Goal: Task Accomplishment & Management: Use online tool/utility

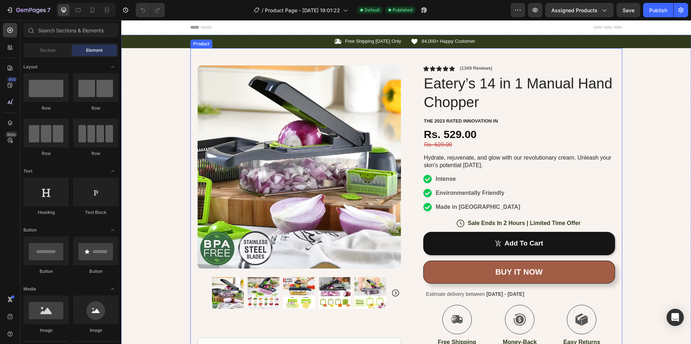
click at [235, 141] on img at bounding box center [298, 166] width 203 height 203
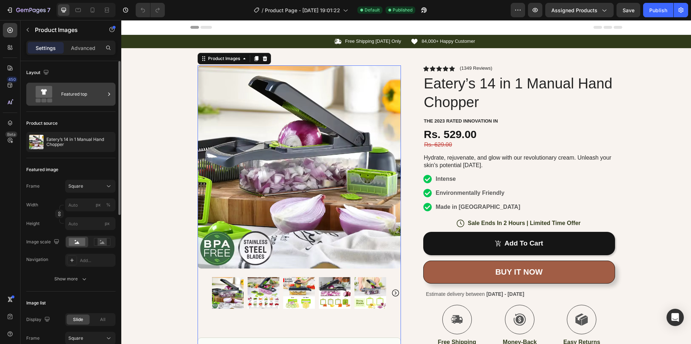
click at [108, 95] on icon at bounding box center [108, 94] width 7 height 7
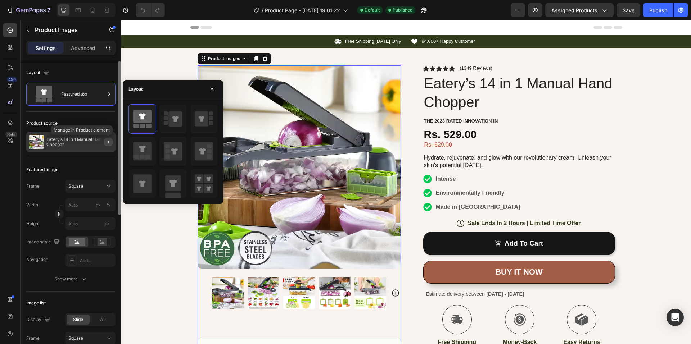
click at [106, 142] on icon "button" at bounding box center [108, 142] width 6 height 6
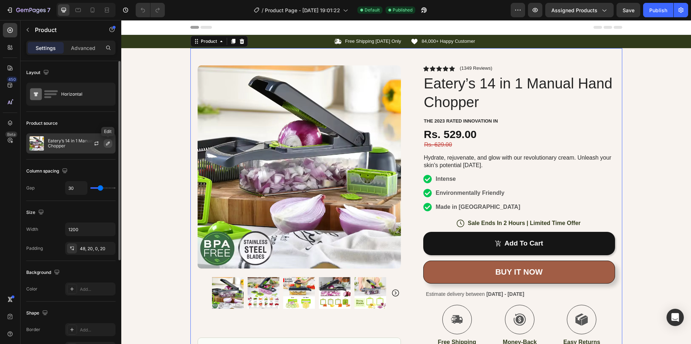
click at [106, 145] on icon "button" at bounding box center [108, 144] width 6 height 6
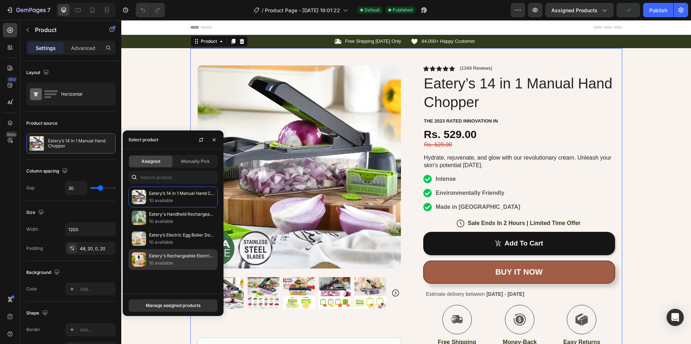
click at [152, 258] on p "Eatery's Rechargeable Electric Chopper" at bounding box center [181, 256] width 65 height 7
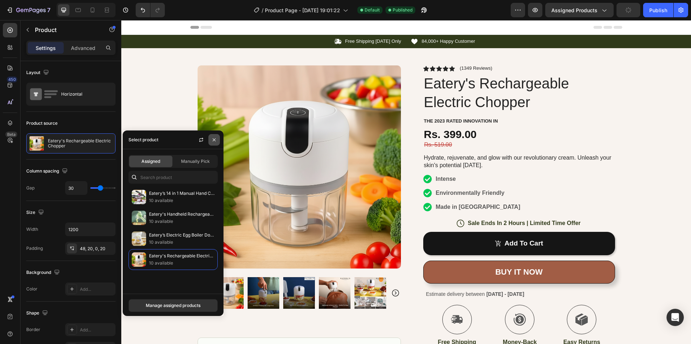
click at [210, 141] on button "button" at bounding box center [214, 140] width 12 height 12
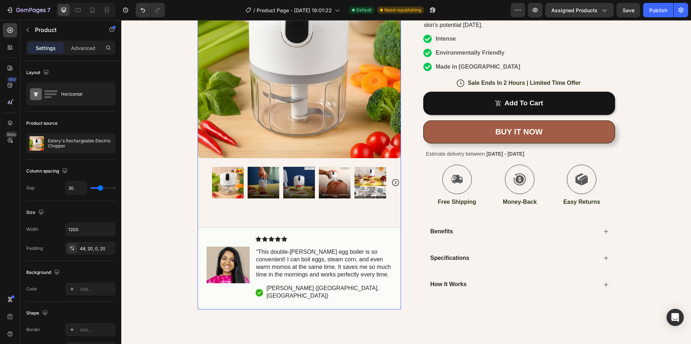
scroll to position [180, 0]
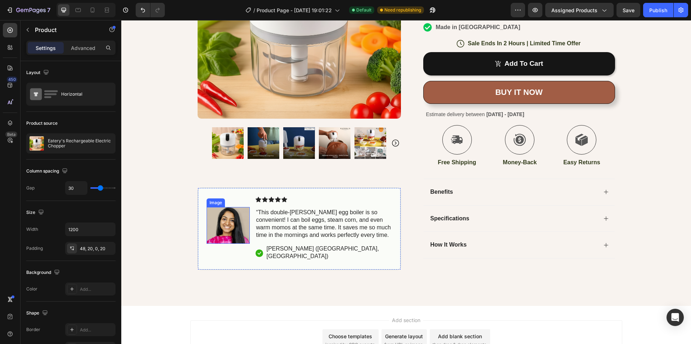
click at [230, 227] on img at bounding box center [227, 226] width 43 height 36
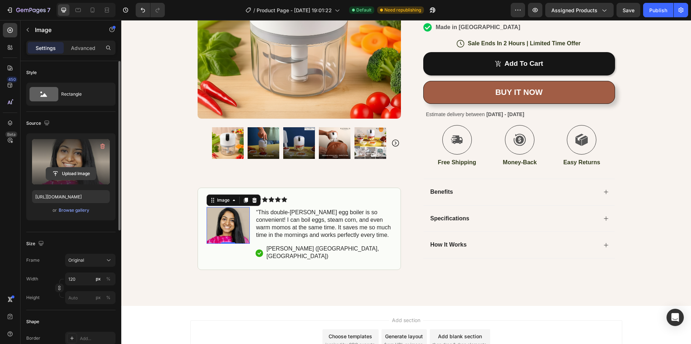
click at [70, 172] on input "file" at bounding box center [71, 174] width 50 height 12
click at [75, 172] on input "file" at bounding box center [71, 174] width 50 height 12
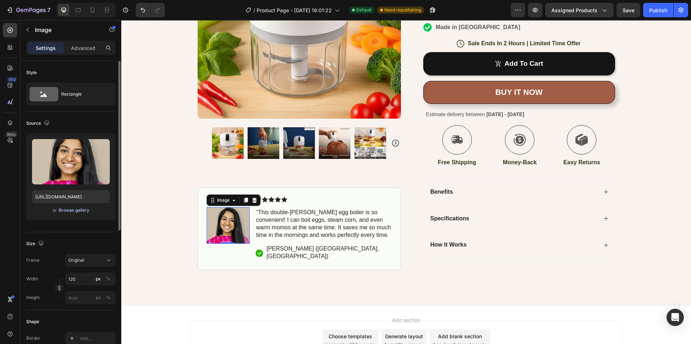
click at [59, 212] on div "Browse gallery" at bounding box center [74, 210] width 31 height 6
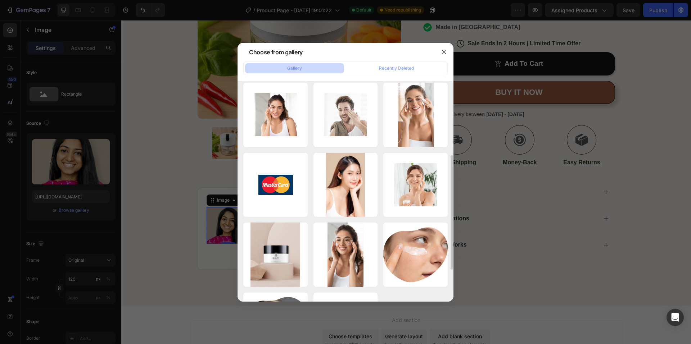
scroll to position [0, 0]
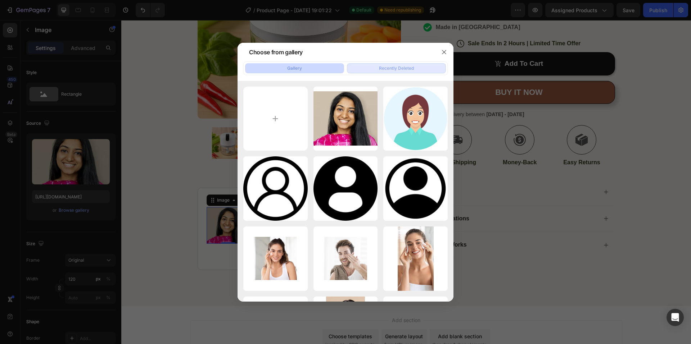
click at [399, 70] on div "Recently Deleted" at bounding box center [396, 68] width 35 height 6
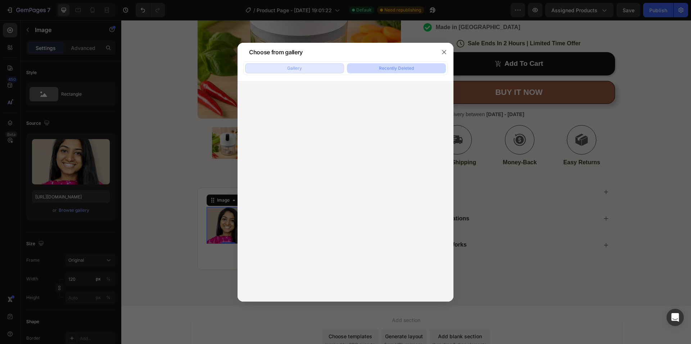
click at [308, 71] on button "Gallery" at bounding box center [294, 68] width 99 height 10
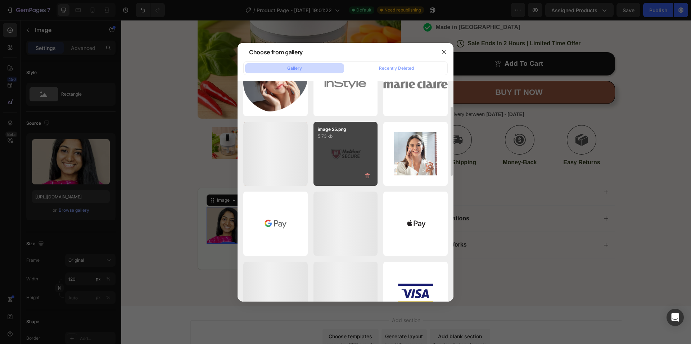
scroll to position [313, 0]
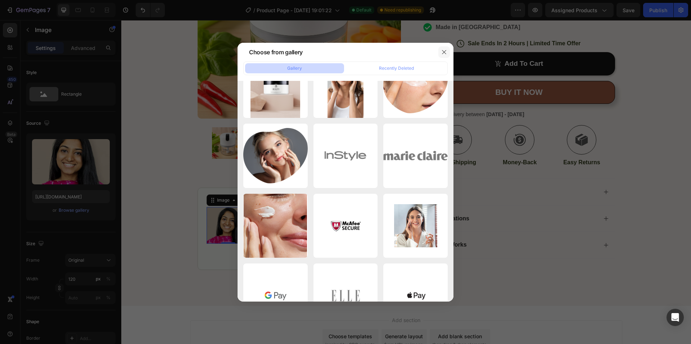
click at [441, 51] on icon "button" at bounding box center [444, 52] width 6 height 6
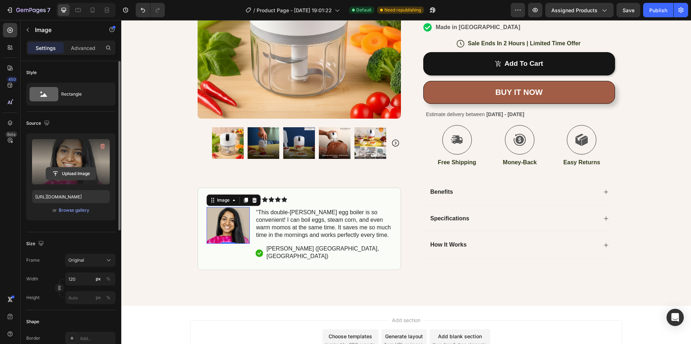
click at [74, 170] on input "file" at bounding box center [71, 174] width 50 height 12
click at [79, 172] on input "file" at bounding box center [71, 174] width 50 height 12
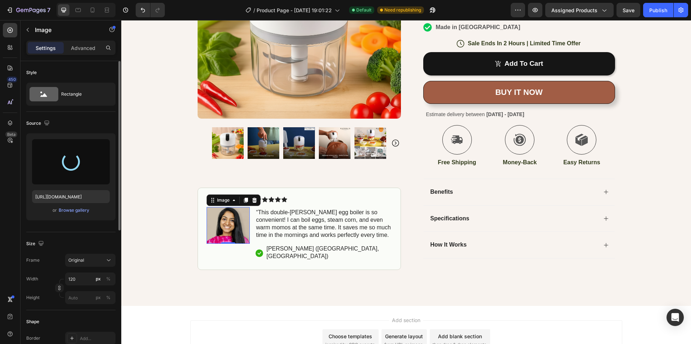
type input "[URL][DOMAIN_NAME]"
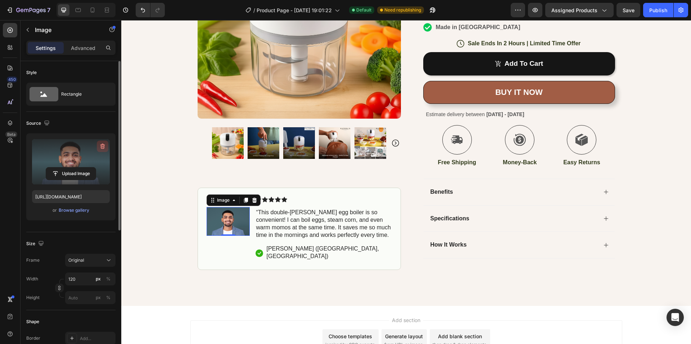
click at [103, 146] on icon "button" at bounding box center [102, 146] width 7 height 7
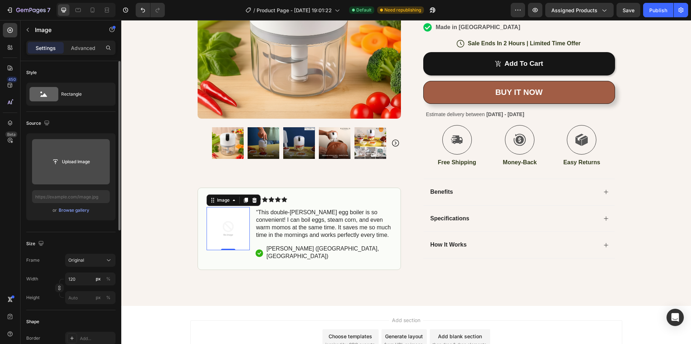
click at [88, 268] on div "Frame Original Width 120 px % Height px %" at bounding box center [70, 279] width 89 height 50
click at [88, 261] on div "Original" at bounding box center [85, 260] width 35 height 6
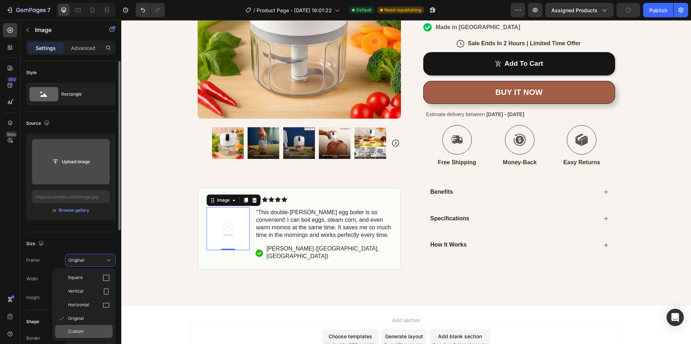
click at [87, 331] on div "Custom" at bounding box center [89, 331] width 42 height 6
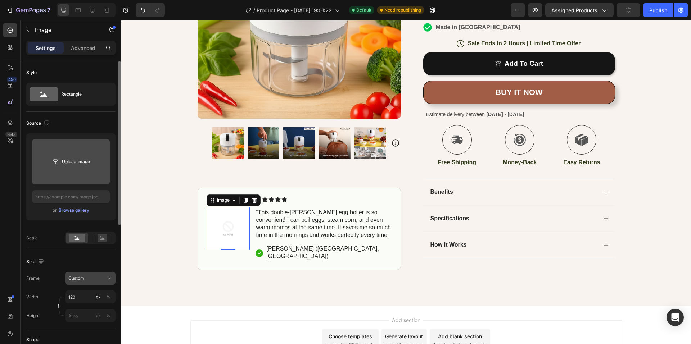
click at [91, 280] on div "Custom" at bounding box center [85, 278] width 35 height 6
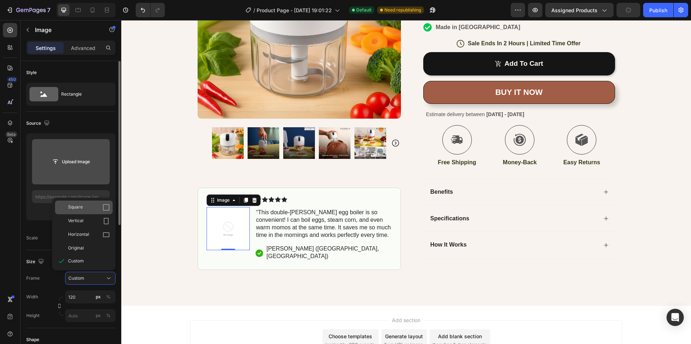
click at [88, 206] on div "Square" at bounding box center [89, 207] width 42 height 7
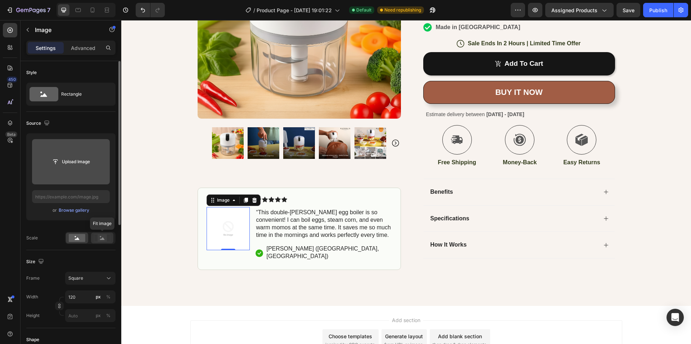
click at [95, 236] on icon at bounding box center [102, 238] width 17 height 8
click at [77, 235] on rect at bounding box center [77, 238] width 17 height 8
click at [69, 162] on input "file" at bounding box center [71, 162] width 50 height 12
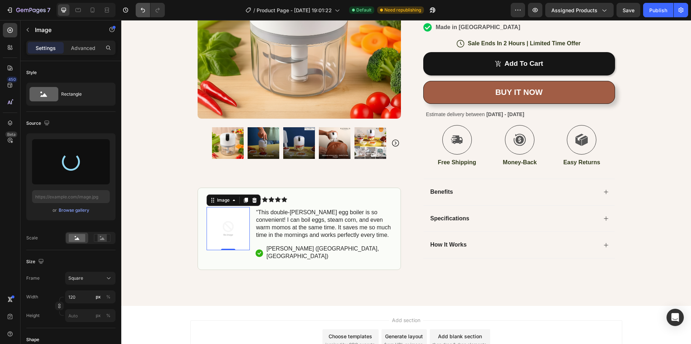
type input "[URL][DOMAIN_NAME]"
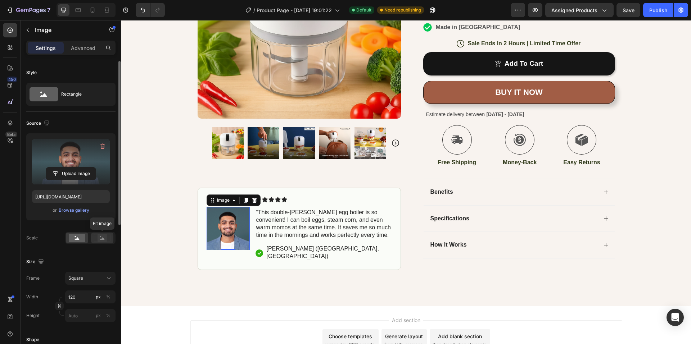
scroll to position [72, 0]
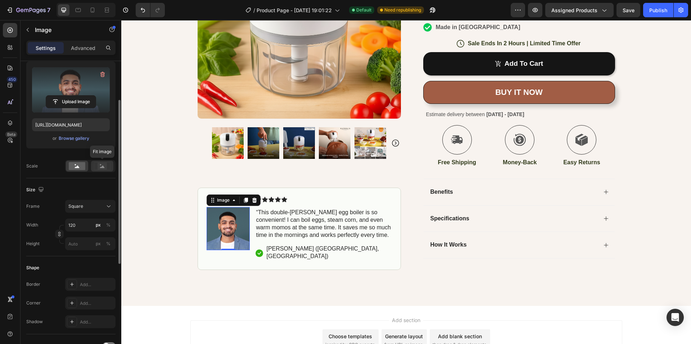
click at [100, 168] on icon at bounding box center [102, 166] width 5 height 3
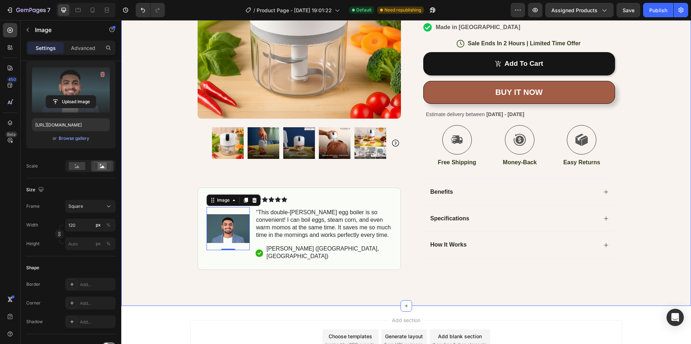
click at [152, 236] on div "Icon Free Shipping [DATE] Only Text Block Row Icon 84,000+ Happy Customer Text …" at bounding box center [405, 62] width 569 height 415
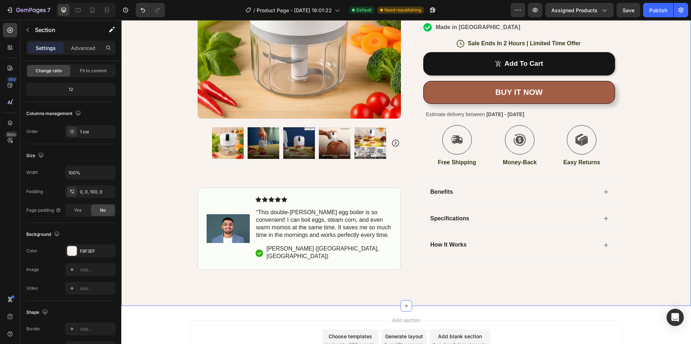
scroll to position [0, 0]
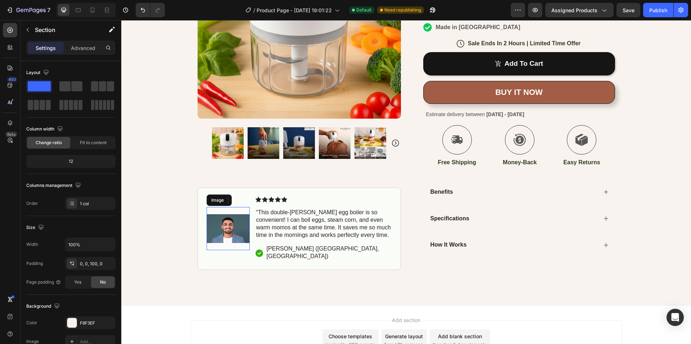
click at [220, 237] on img at bounding box center [227, 229] width 43 height 43
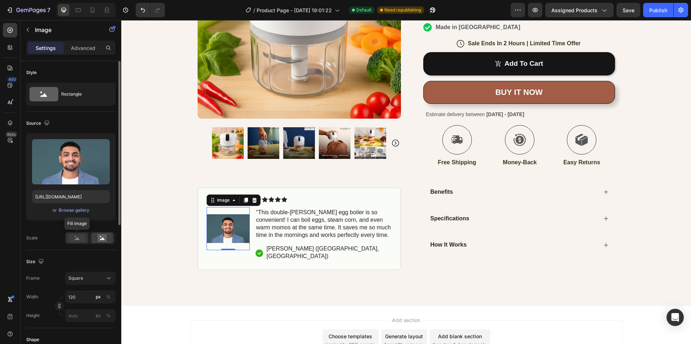
click at [81, 239] on rect at bounding box center [77, 238] width 17 height 8
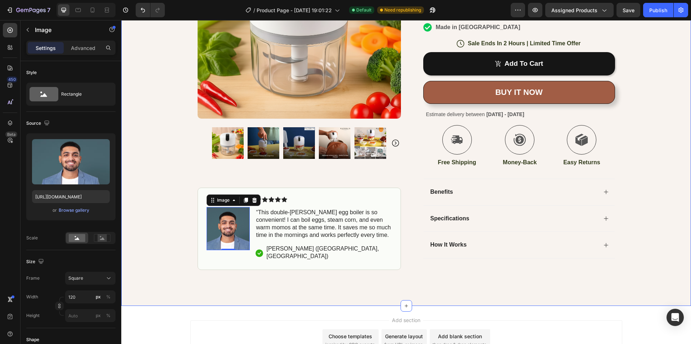
click at [154, 224] on div "Icon Free Shipping [DATE] Only Text Block Row Icon 84,000+ Happy Customer Text …" at bounding box center [405, 62] width 569 height 415
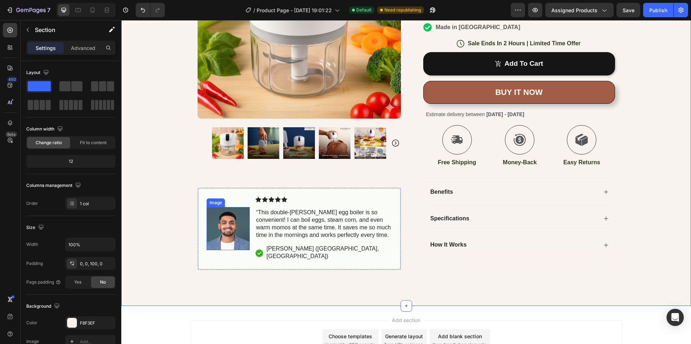
click at [221, 233] on img at bounding box center [227, 229] width 43 height 43
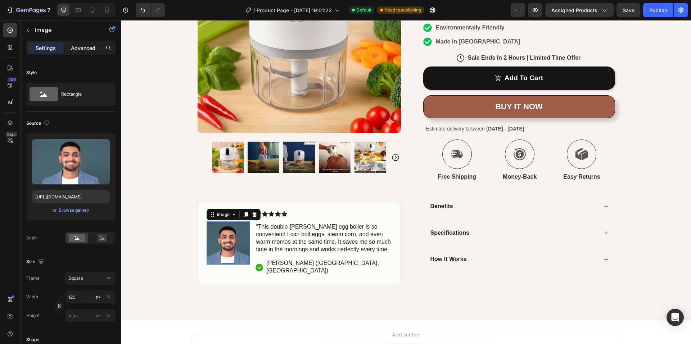
click at [87, 43] on div "Advanced" at bounding box center [83, 48] width 36 height 12
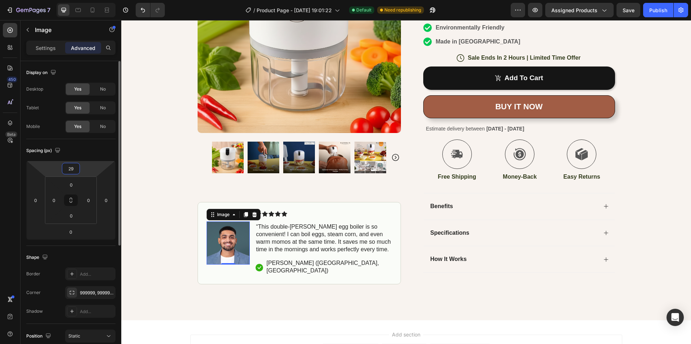
click at [75, 169] on input "29" at bounding box center [71, 168] width 14 height 11
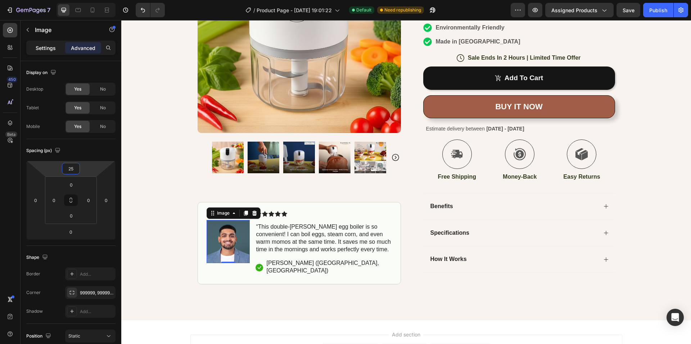
type input "25"
click at [45, 47] on p "Settings" at bounding box center [46, 48] width 20 height 8
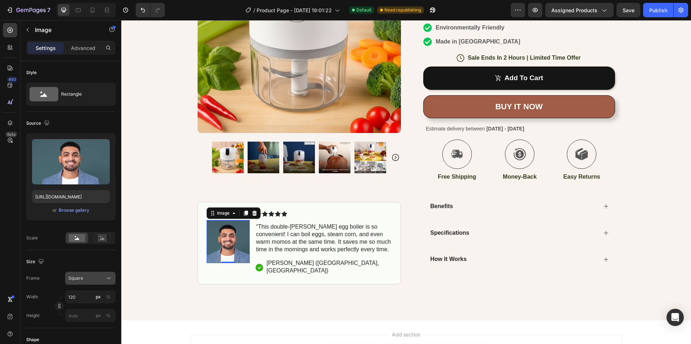
click at [94, 280] on div "Square" at bounding box center [85, 278] width 35 height 6
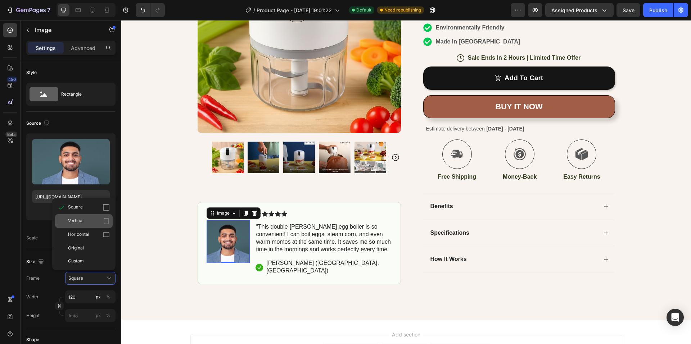
click at [88, 223] on div "Vertical" at bounding box center [89, 221] width 42 height 7
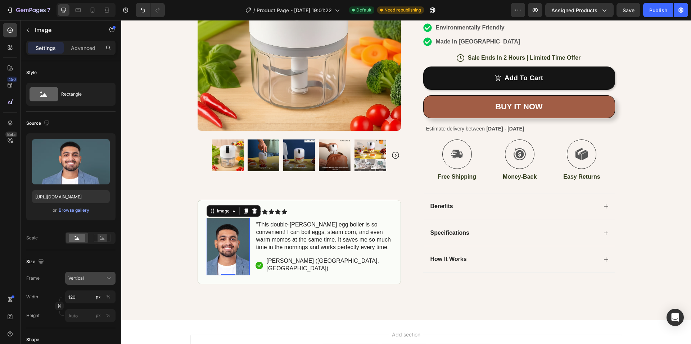
click at [86, 278] on div "Vertical" at bounding box center [85, 278] width 35 height 6
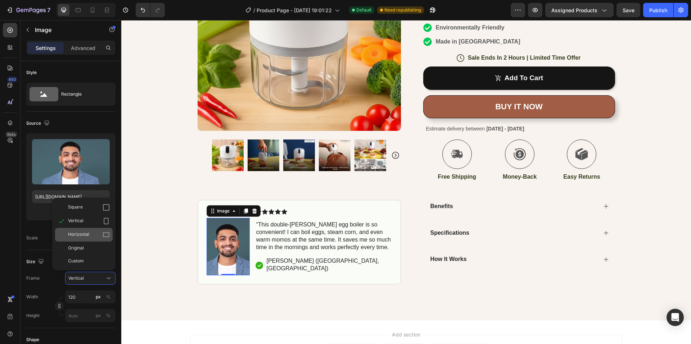
click at [85, 236] on span "Horizontal" at bounding box center [78, 234] width 21 height 7
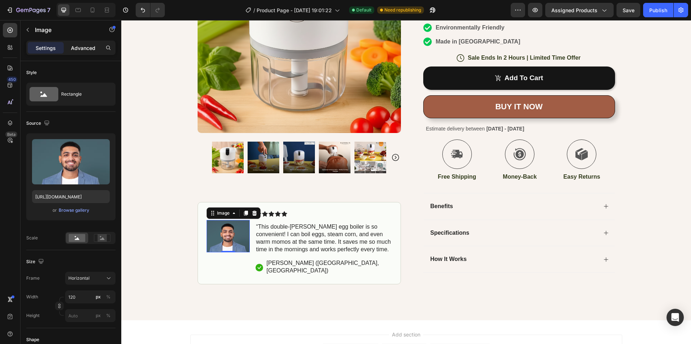
click at [74, 46] on p "Advanced" at bounding box center [83, 48] width 24 height 8
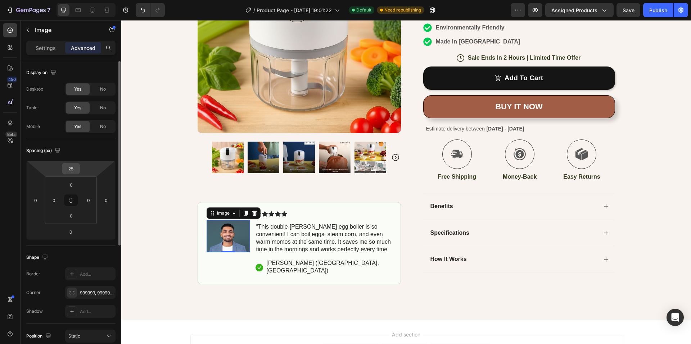
click at [76, 172] on input "25" at bounding box center [71, 168] width 14 height 11
type input "2"
type input "3"
type input "32"
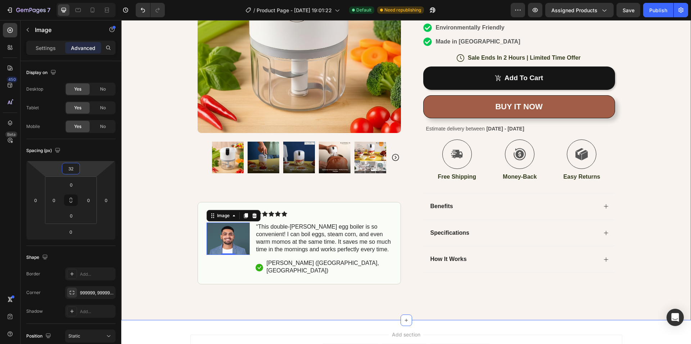
click at [141, 183] on div "Icon Free Shipping [DATE] Only Text Block Row Icon 84,000+ Happy Customer Text …" at bounding box center [405, 76] width 569 height 415
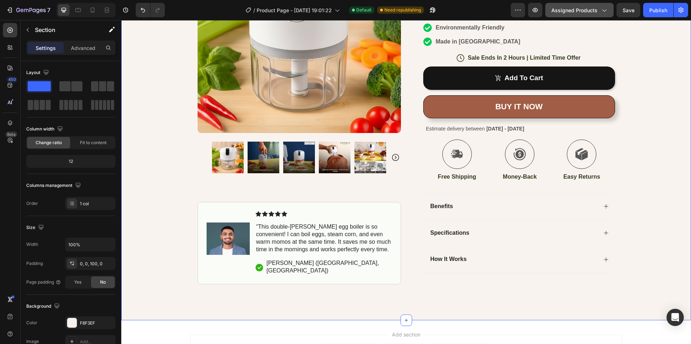
click at [586, 9] on span "Assigned Products" at bounding box center [574, 10] width 46 height 8
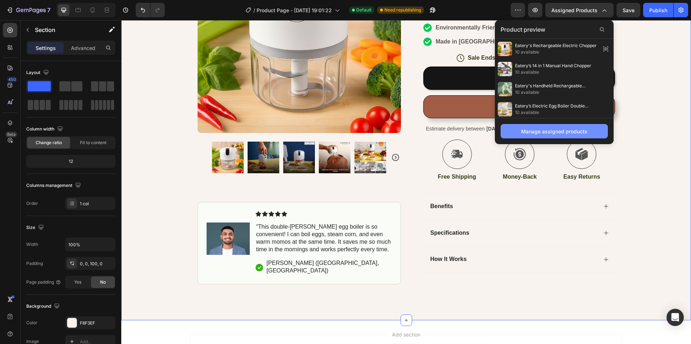
click at [528, 126] on button "Manage assigned products" at bounding box center [553, 131] width 107 height 14
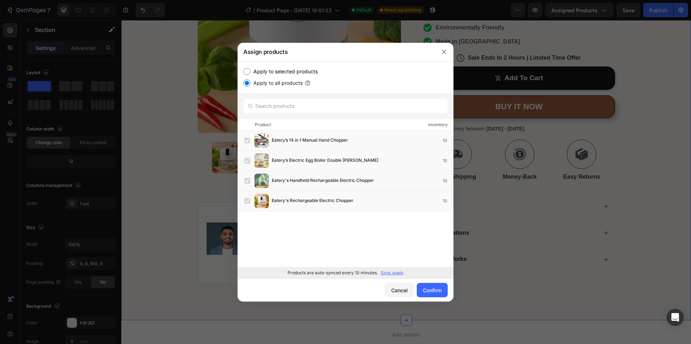
click at [250, 72] on input "Apply to selected products" at bounding box center [246, 71] width 7 height 7
radio input "true"
drag, startPoint x: 249, startPoint y: 184, endPoint x: 249, endPoint y: 179, distance: 4.7
click at [248, 183] on label at bounding box center [247, 181] width 6 height 6
click at [248, 161] on label at bounding box center [247, 161] width 6 height 6
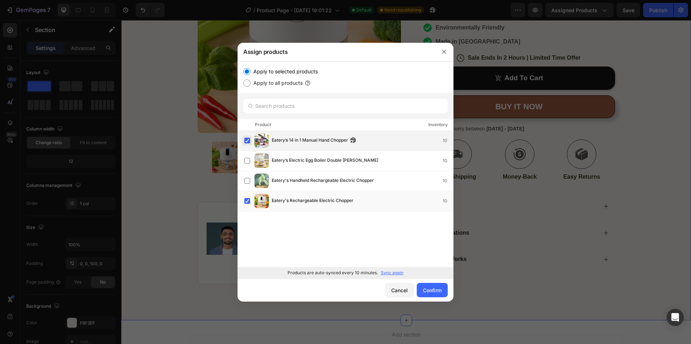
click at [245, 141] on label at bounding box center [247, 141] width 6 height 6
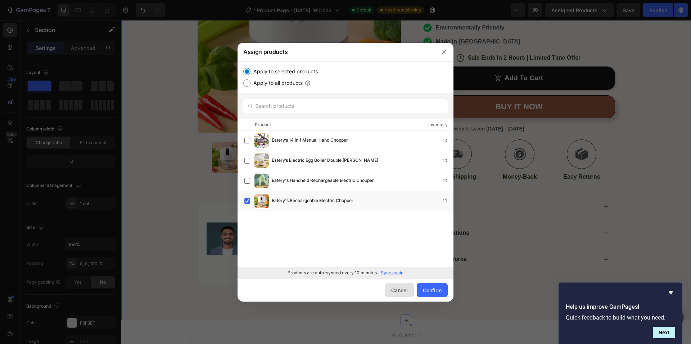
click at [398, 287] on div "Cancel" at bounding box center [399, 291] width 17 height 8
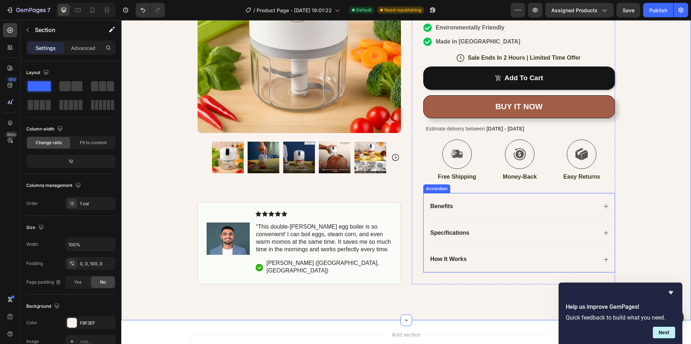
click at [603, 206] on icon at bounding box center [606, 207] width 6 height 6
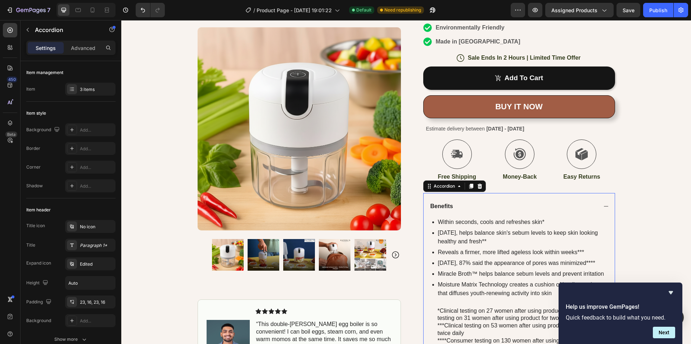
click at [603, 206] on icon at bounding box center [606, 207] width 6 height 6
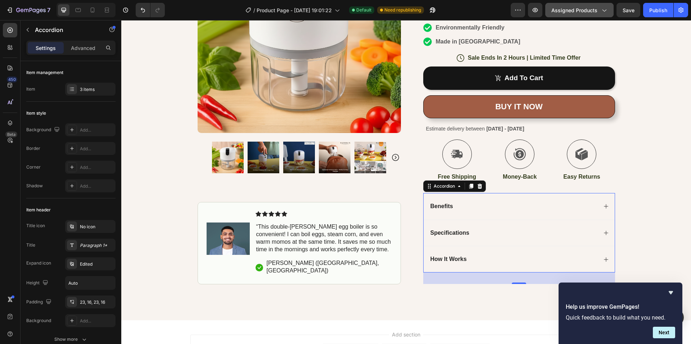
click at [574, 7] on span "Assigned Products" at bounding box center [574, 10] width 46 height 8
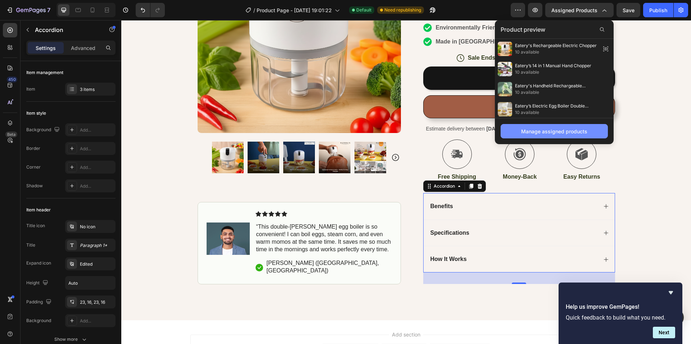
click at [526, 129] on div "Manage assigned products" at bounding box center [554, 132] width 66 height 8
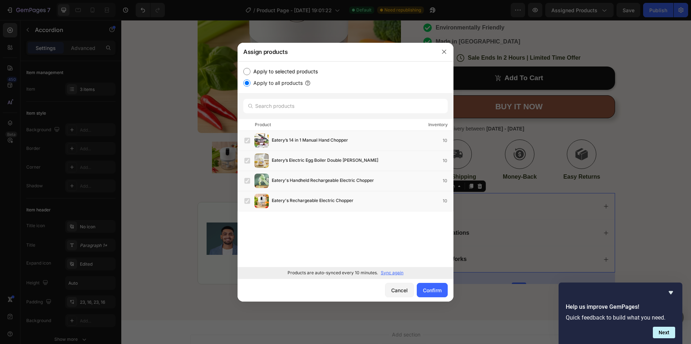
click at [249, 73] on input "Apply to selected products" at bounding box center [246, 71] width 7 height 7
radio input "true"
click at [248, 139] on label at bounding box center [247, 141] width 6 height 6
click at [245, 158] on label at bounding box center [247, 161] width 6 height 6
click at [246, 180] on label at bounding box center [247, 181] width 6 height 6
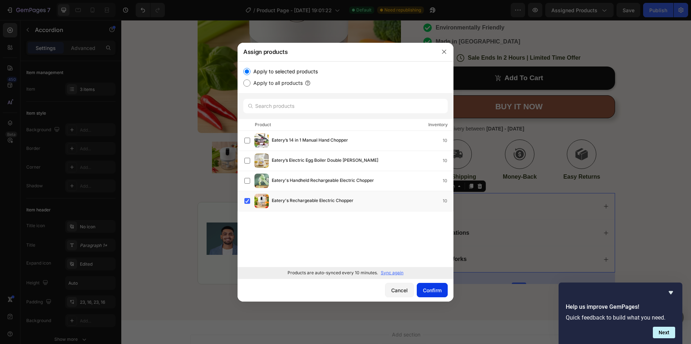
click at [424, 284] on button "Confirm" at bounding box center [432, 290] width 31 height 14
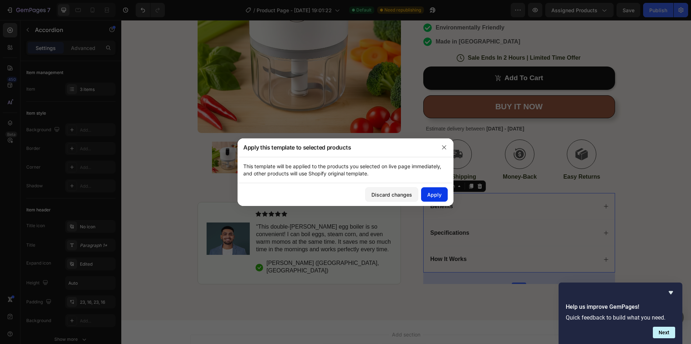
click at [432, 192] on div "Apply" at bounding box center [434, 195] width 14 height 8
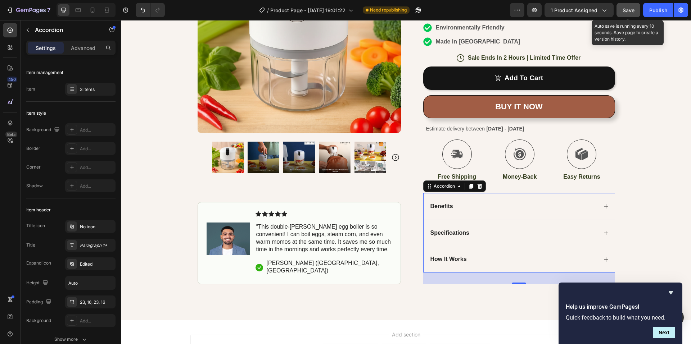
click at [637, 10] on button "Save" at bounding box center [628, 10] width 24 height 14
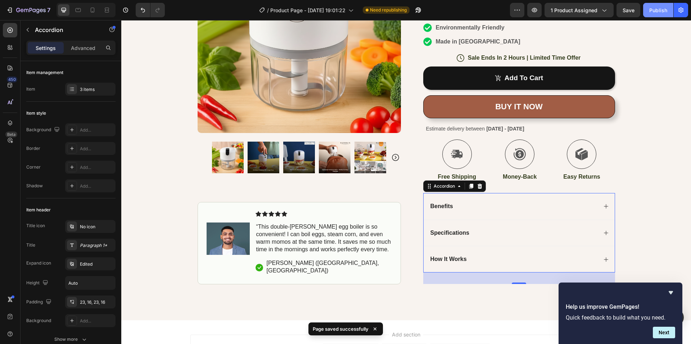
click at [655, 9] on div "Publish" at bounding box center [658, 10] width 18 height 8
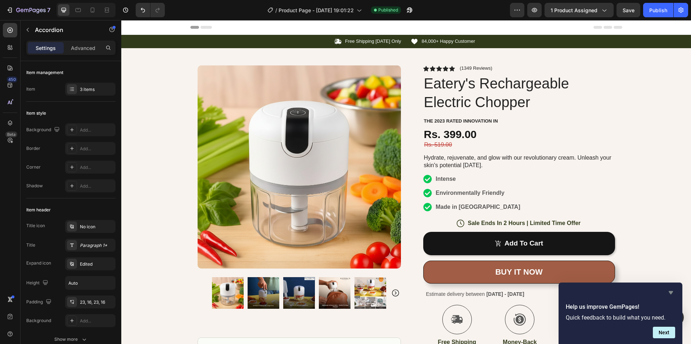
click at [668, 291] on icon "Hide survey" at bounding box center [670, 293] width 9 height 9
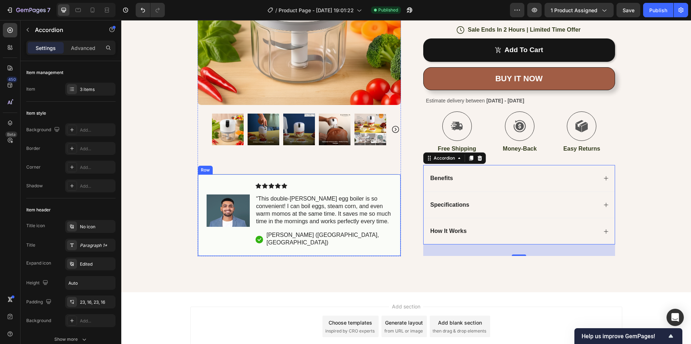
scroll to position [216, 0]
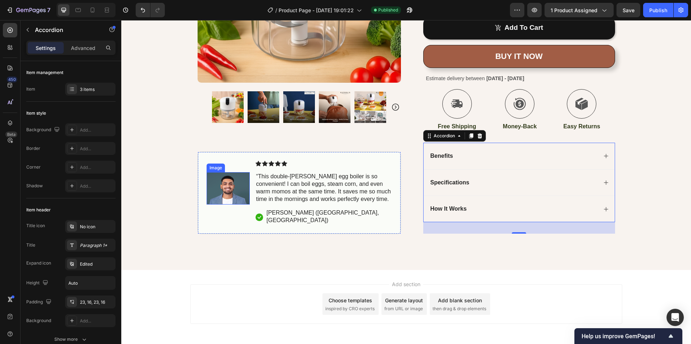
click at [218, 196] on img at bounding box center [227, 189] width 43 height 32
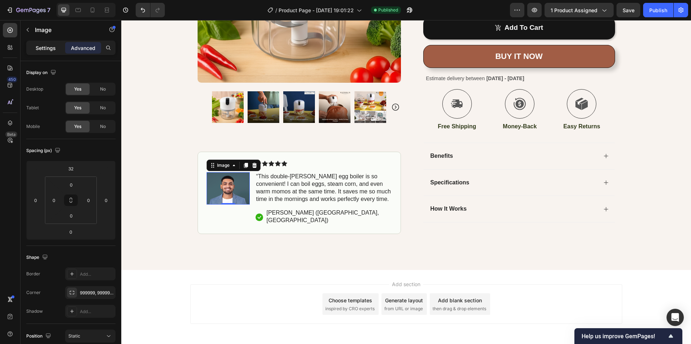
click at [45, 47] on p "Settings" at bounding box center [46, 48] width 20 height 8
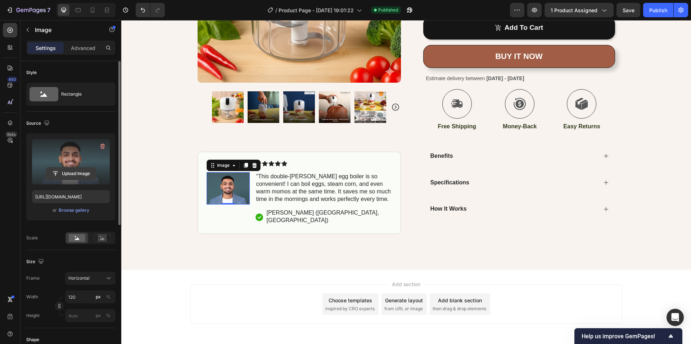
click at [70, 173] on input "file" at bounding box center [71, 174] width 50 height 12
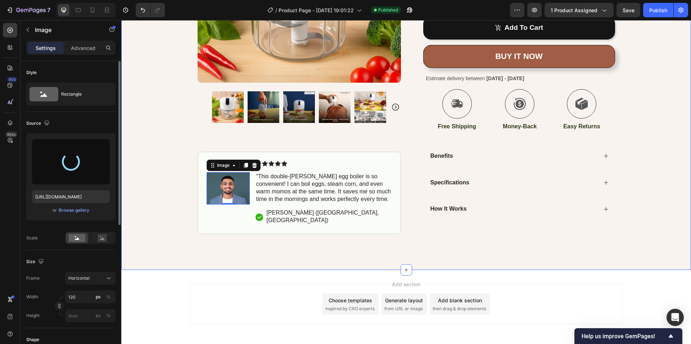
type input "[URL][DOMAIN_NAME]"
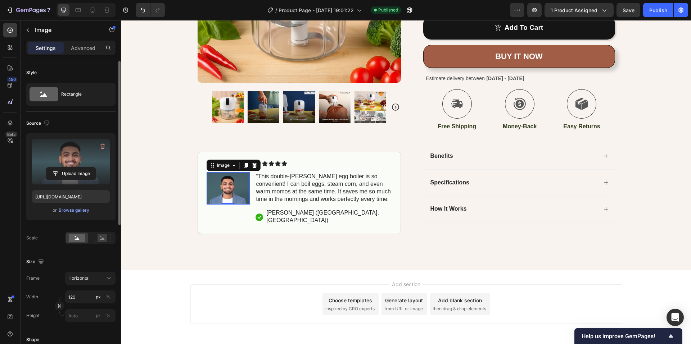
click at [218, 199] on img at bounding box center [227, 189] width 43 height 32
click at [427, 253] on div "Icon Free Shipping [DATE] Only Text Block Row Icon 84,000+ Happy Customer Text …" at bounding box center [405, 44] width 569 height 451
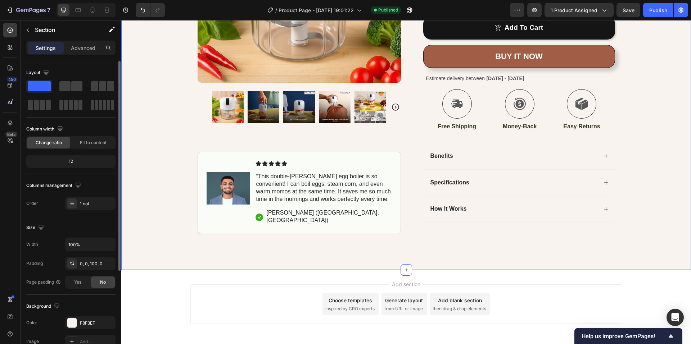
scroll to position [0, 0]
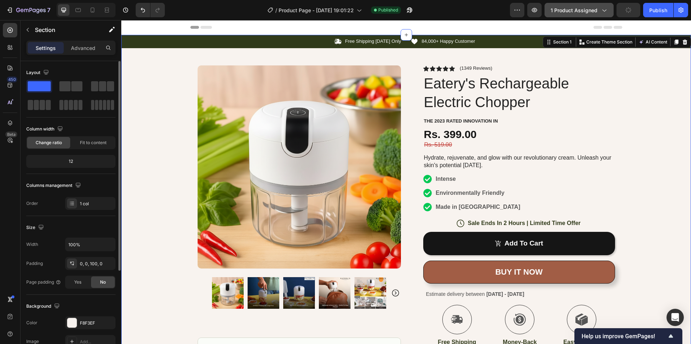
click at [569, 13] on span "1 product assigned" at bounding box center [573, 10] width 47 height 8
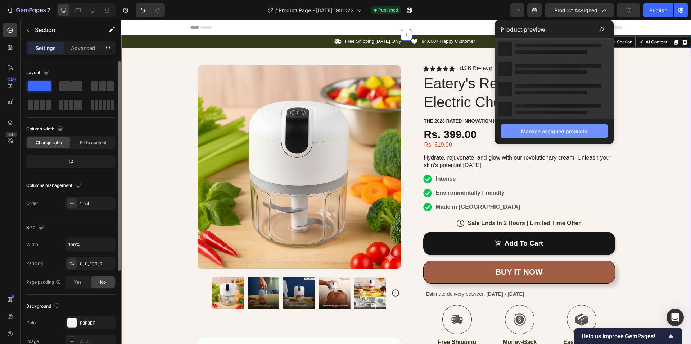
click at [550, 130] on div "Manage assigned products" at bounding box center [554, 132] width 66 height 8
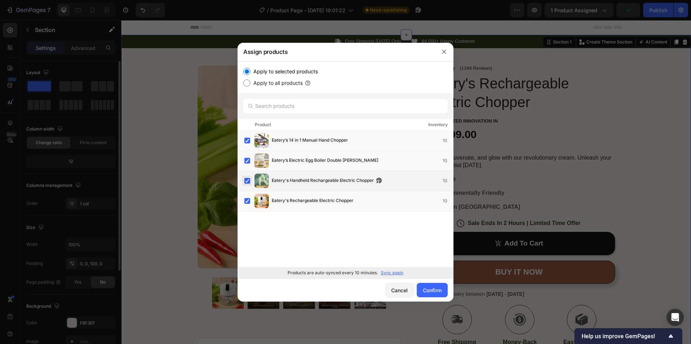
click at [248, 182] on label at bounding box center [247, 181] width 6 height 6
click at [248, 166] on div "Eatery’s Electric Egg Boiler Double [PERSON_NAME] 10" at bounding box center [348, 161] width 209 height 14
click at [246, 146] on div "Eatery’s 14 in 1 Manual Hand Chopper 10" at bounding box center [348, 140] width 209 height 14
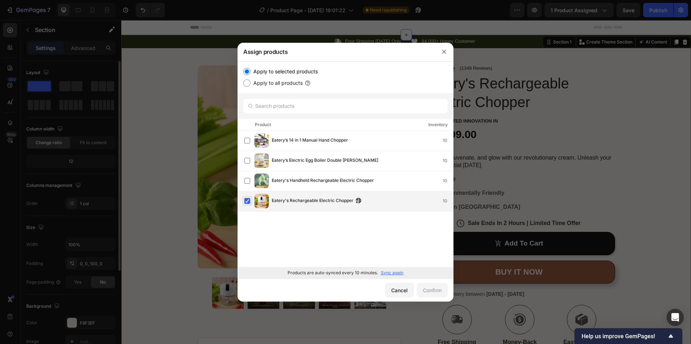
click at [247, 203] on label at bounding box center [247, 201] width 6 height 6
click at [444, 56] on button "button" at bounding box center [444, 52] width 12 height 12
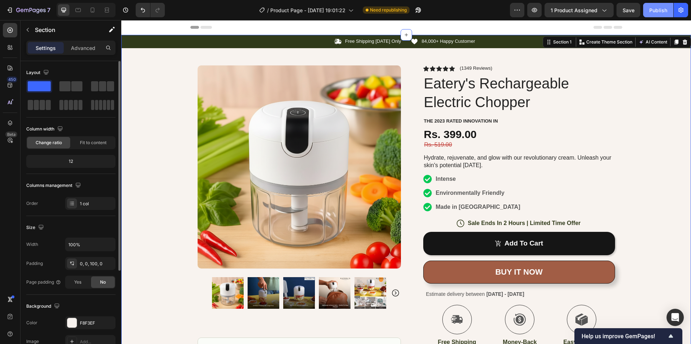
click at [657, 9] on div "Publish" at bounding box center [658, 10] width 18 height 8
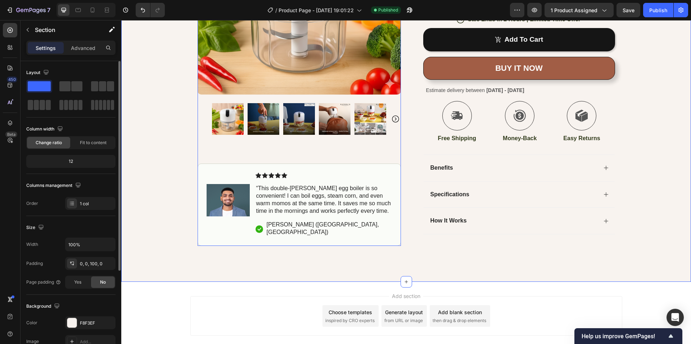
scroll to position [216, 0]
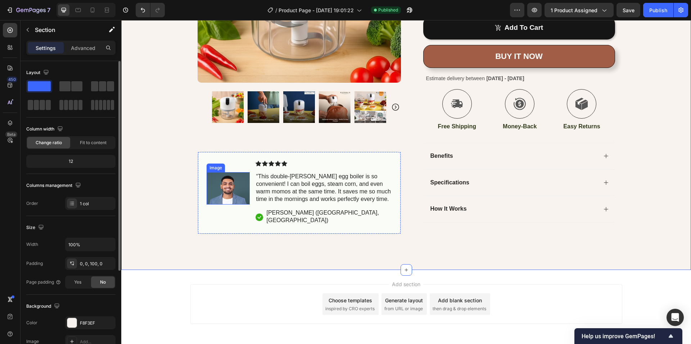
click at [223, 199] on img at bounding box center [227, 189] width 43 height 32
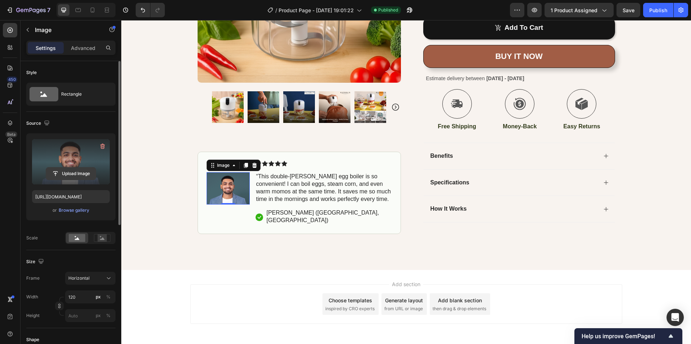
click at [73, 171] on input "file" at bounding box center [71, 174] width 50 height 12
click at [64, 165] on label at bounding box center [71, 161] width 78 height 45
click at [64, 168] on input "file" at bounding box center [71, 174] width 50 height 12
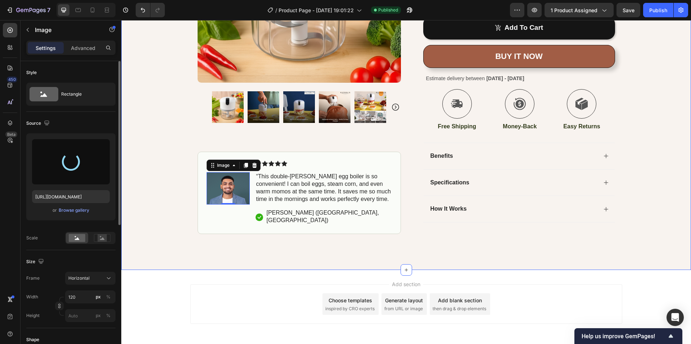
type input "[URL][DOMAIN_NAME]"
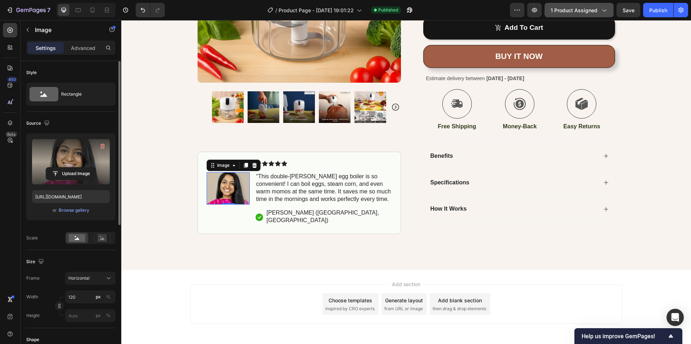
click at [554, 11] on span "1 product assigned" at bounding box center [573, 10] width 47 height 8
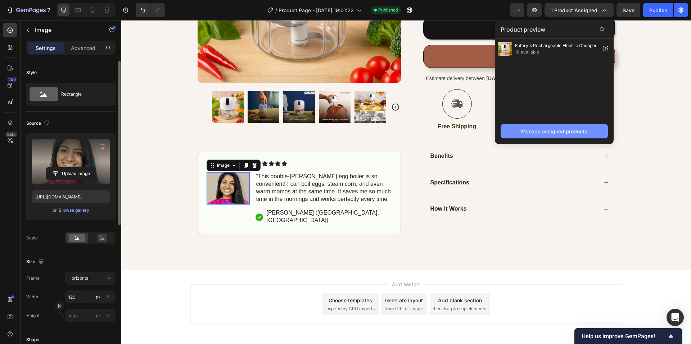
click at [515, 132] on button "Manage assigned products" at bounding box center [553, 131] width 107 height 14
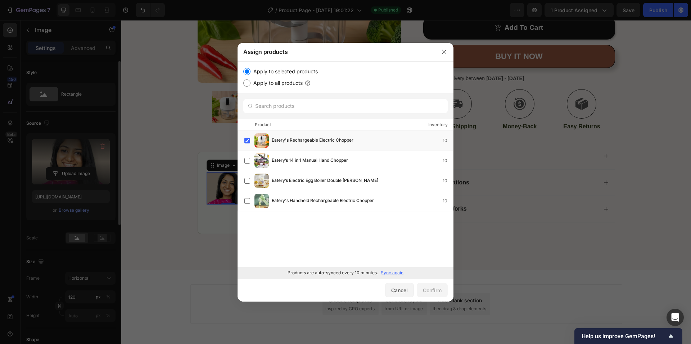
click at [246, 84] on input "Apply to all products" at bounding box center [246, 83] width 7 height 7
radio input "true"
click at [428, 289] on div "Confirm" at bounding box center [432, 291] width 19 height 8
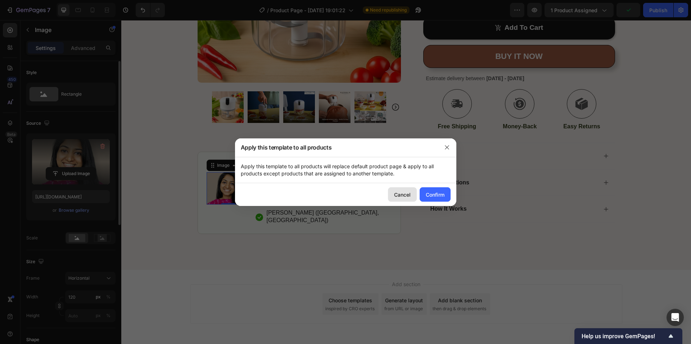
drag, startPoint x: 399, startPoint y: 194, endPoint x: 330, endPoint y: 95, distance: 121.0
click at [399, 194] on div "Cancel" at bounding box center [402, 195] width 17 height 8
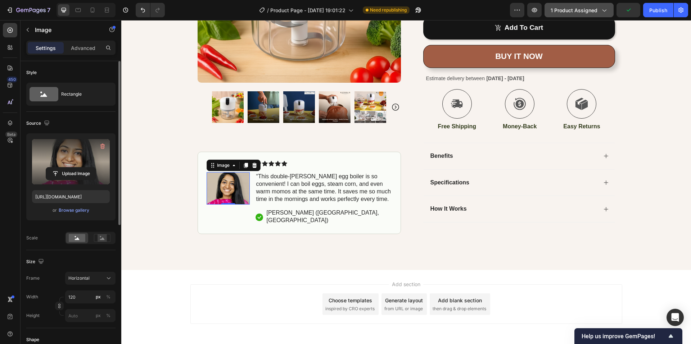
click at [548, 9] on button "1 product assigned" at bounding box center [578, 10] width 69 height 14
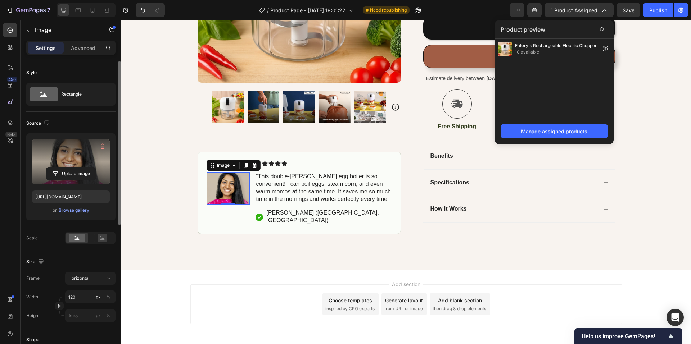
click at [527, 142] on div "Manage assigned products" at bounding box center [554, 131] width 119 height 26
click at [524, 133] on div "Manage assigned products" at bounding box center [554, 132] width 66 height 8
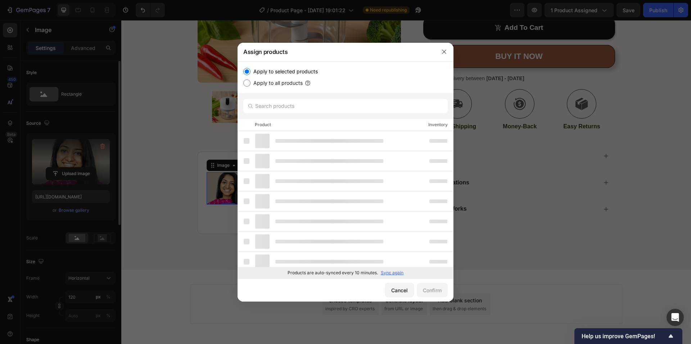
click at [285, 87] on div "Apply to selected products Apply to all products" at bounding box center [345, 78] width 216 height 32
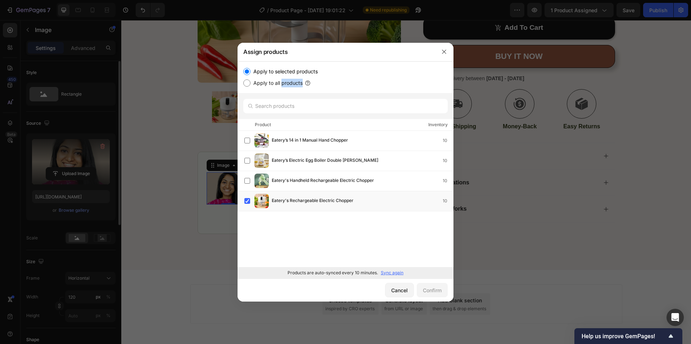
click at [285, 87] on label "Apply to all products" at bounding box center [276, 83] width 52 height 9
click at [250, 87] on input "Apply to all products" at bounding box center [246, 83] width 7 height 7
radio input "true"
click at [392, 274] on p "Sync again" at bounding box center [392, 273] width 23 height 6
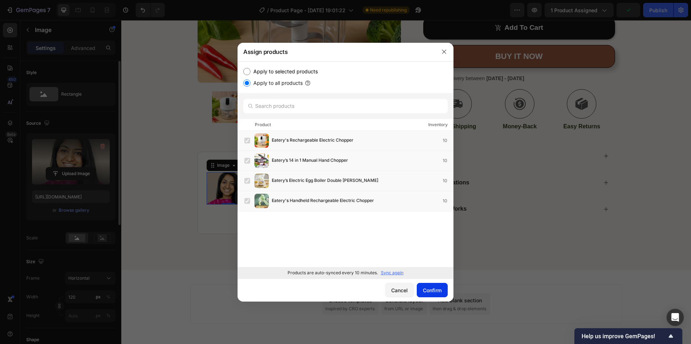
click at [427, 293] on div "Confirm" at bounding box center [432, 291] width 19 height 8
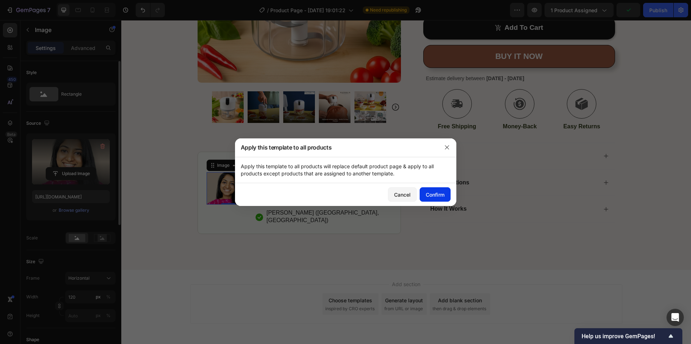
click at [441, 190] on button "Confirm" at bounding box center [434, 194] width 31 height 14
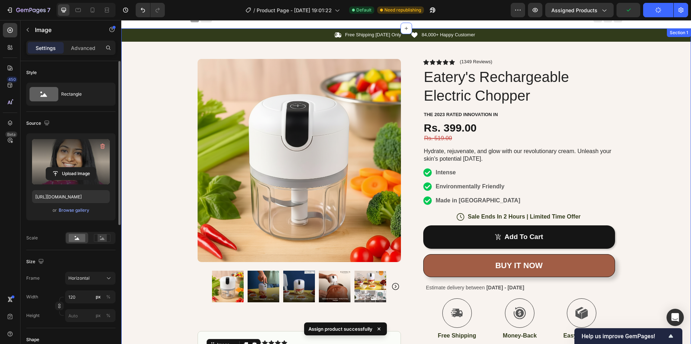
scroll to position [0, 0]
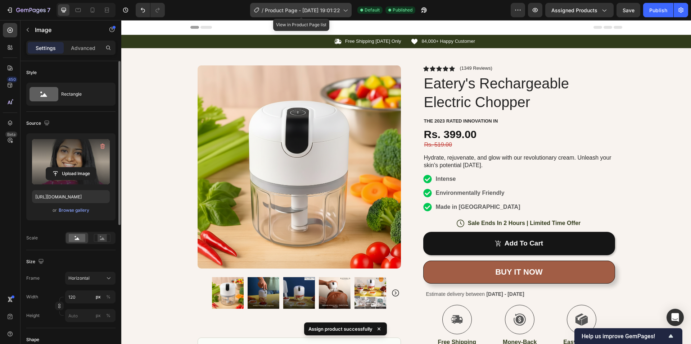
click at [277, 14] on div "/ Product Page - [DATE] 19:01:22" at bounding box center [300, 10] width 101 height 14
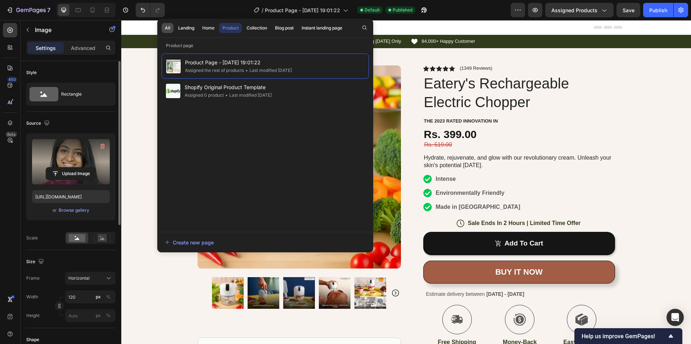
click at [167, 26] on div "All" at bounding box center [167, 28] width 5 height 6
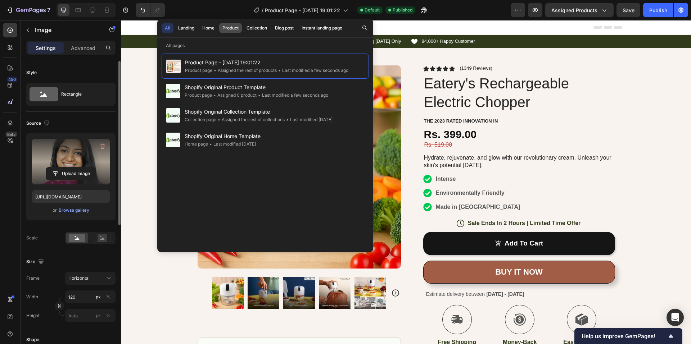
click at [231, 26] on div "Product" at bounding box center [230, 28] width 16 height 6
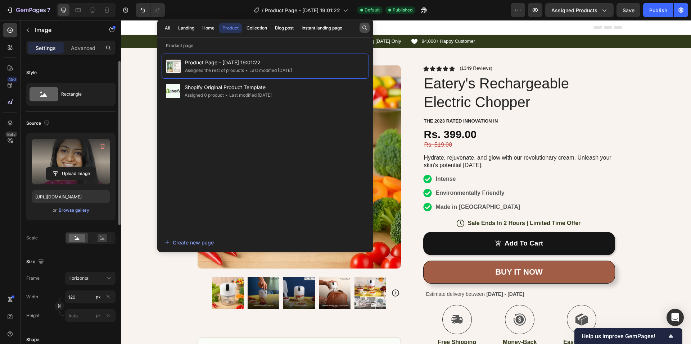
click at [365, 27] on icon "button" at bounding box center [364, 28] width 4 height 4
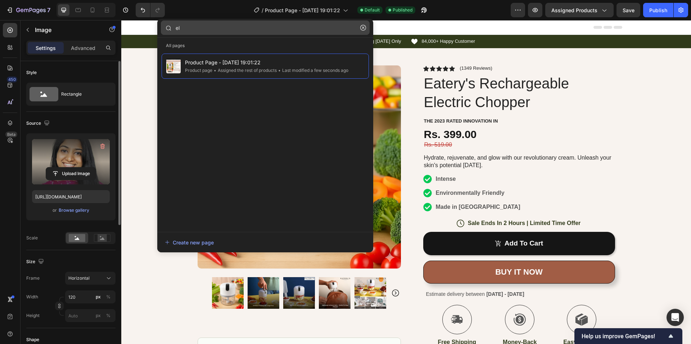
type input "e"
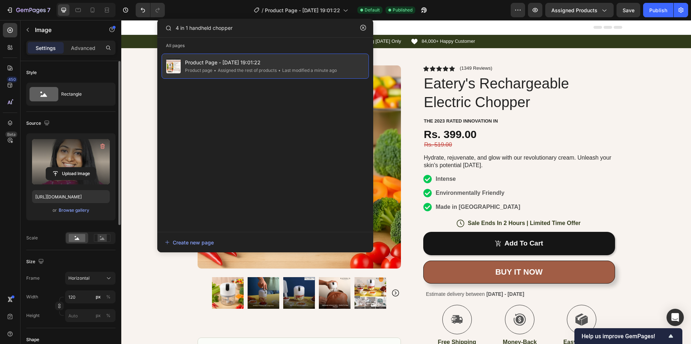
type input "4 in 1 handheld chopper"
click at [268, 67] on div "• Assigned the rest of products" at bounding box center [244, 70] width 64 height 7
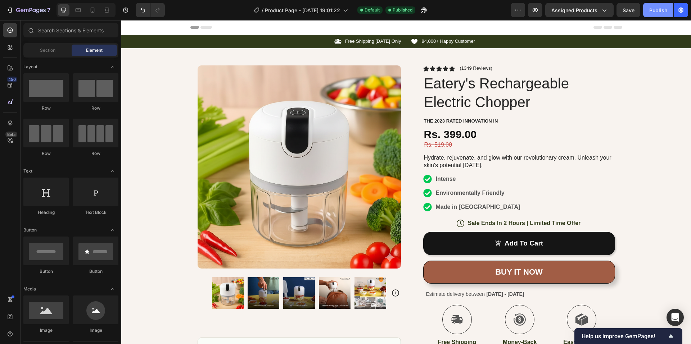
click at [650, 12] on div "Publish" at bounding box center [658, 10] width 18 height 8
click at [519, 11] on icon "button" at bounding box center [517, 9] width 7 height 7
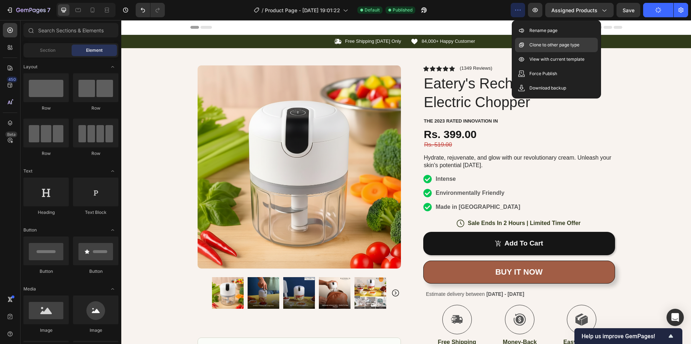
click at [526, 42] on div "Clone to other page type" at bounding box center [556, 45] width 83 height 14
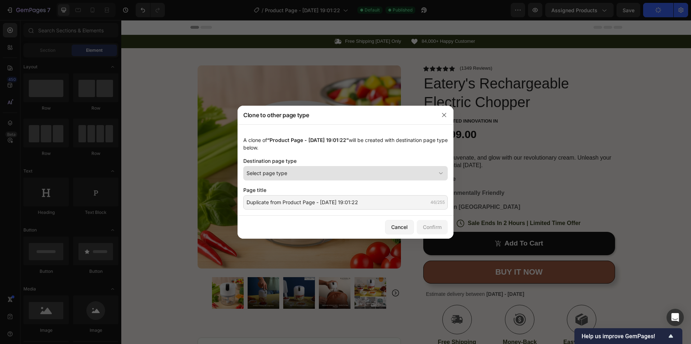
click at [331, 177] on button "Select page type" at bounding box center [345, 173] width 204 height 14
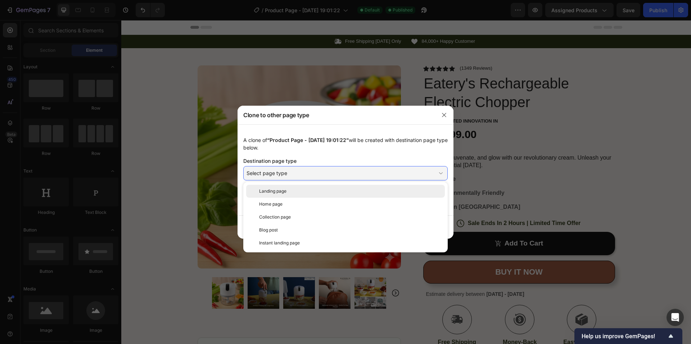
click at [297, 192] on div "Landing page" at bounding box center [350, 191] width 183 height 6
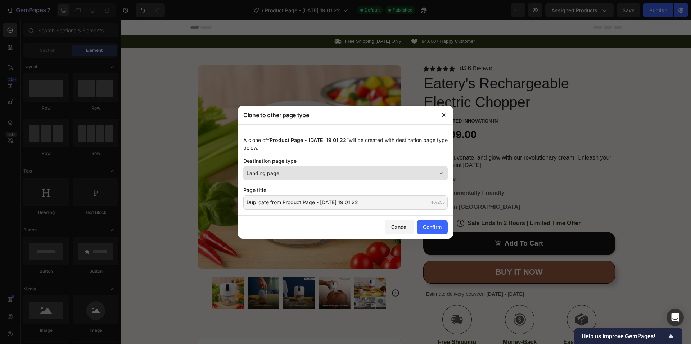
click at [298, 176] on div "Landing page" at bounding box center [340, 173] width 189 height 8
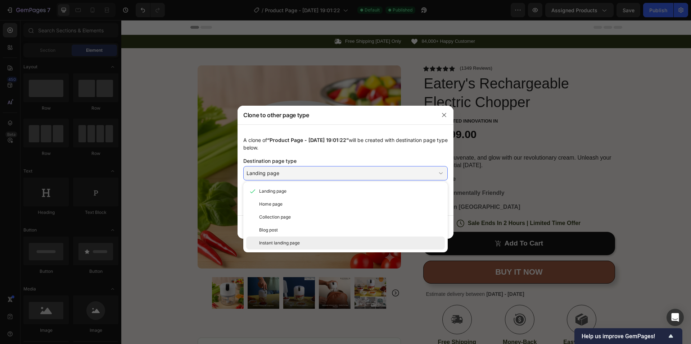
click at [292, 241] on span "Instant landing page" at bounding box center [279, 243] width 41 height 6
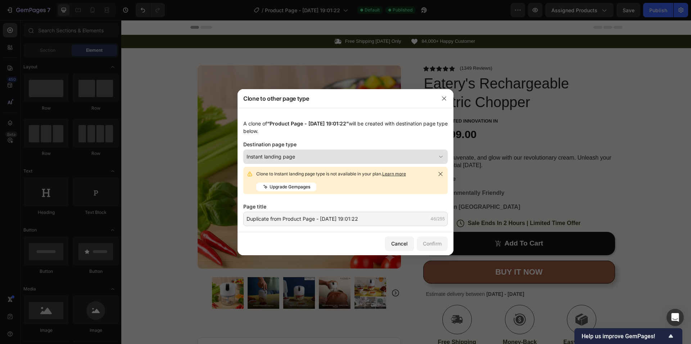
click at [290, 159] on span "Instant landing page" at bounding box center [270, 157] width 49 height 8
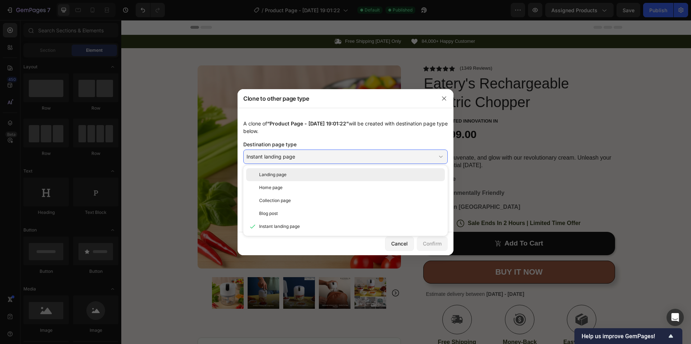
click at [290, 172] on div "Landing page" at bounding box center [350, 175] width 183 height 6
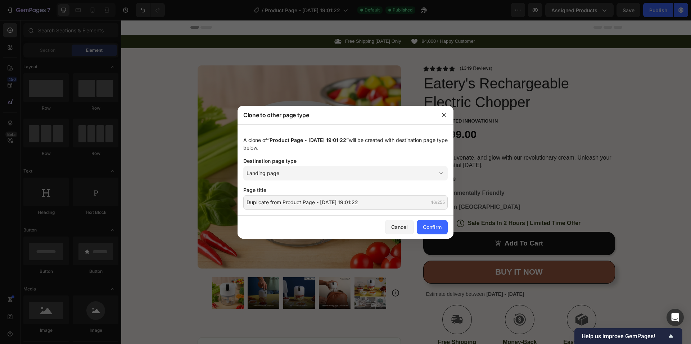
click at [290, 172] on div "Landing page" at bounding box center [340, 173] width 189 height 8
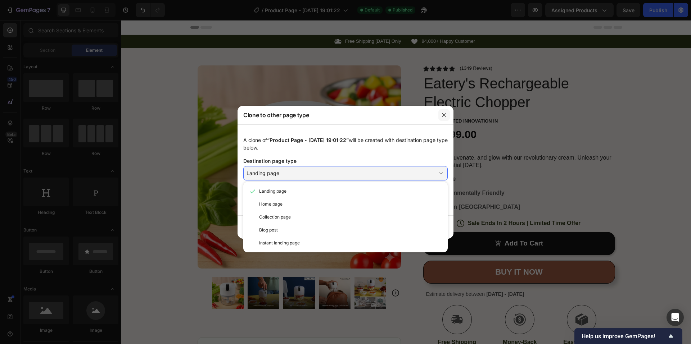
click at [440, 117] on button "button" at bounding box center [444, 115] width 12 height 12
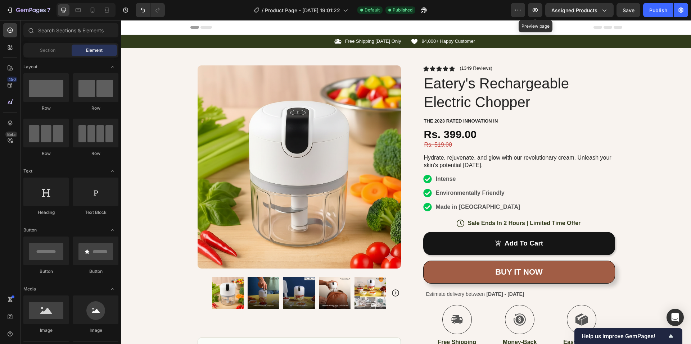
click at [526, 8] on div "Preview Preview page Assigned Products Save Publish" at bounding box center [598, 10] width 177 height 14
click at [521, 8] on icon "button" at bounding box center [517, 9] width 7 height 7
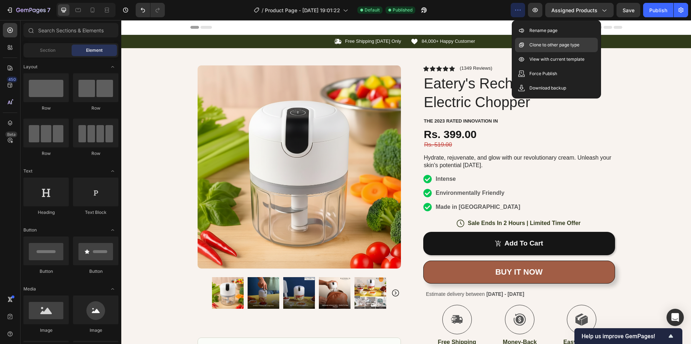
click at [538, 46] on p "Clone to other page type" at bounding box center [554, 44] width 50 height 7
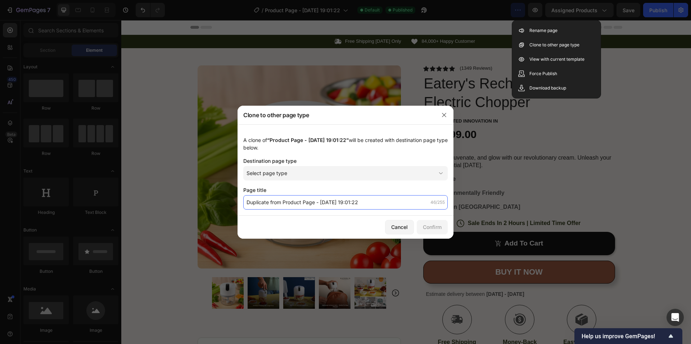
click at [306, 205] on input "Duplicate from Product Page - [DATE] 19:01:22" at bounding box center [345, 202] width 204 height 14
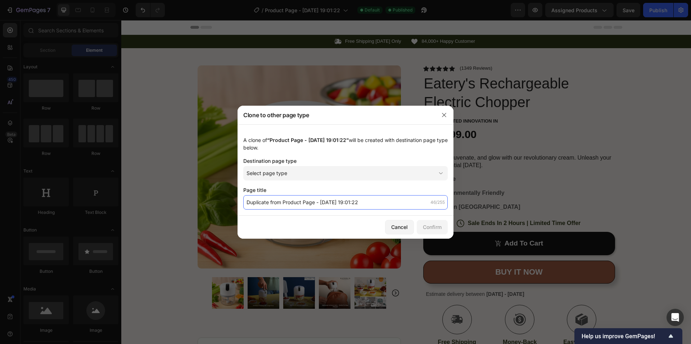
click at [374, 201] on input "Duplicate from Product Page - [DATE] 19:01:22" at bounding box center [345, 202] width 204 height 14
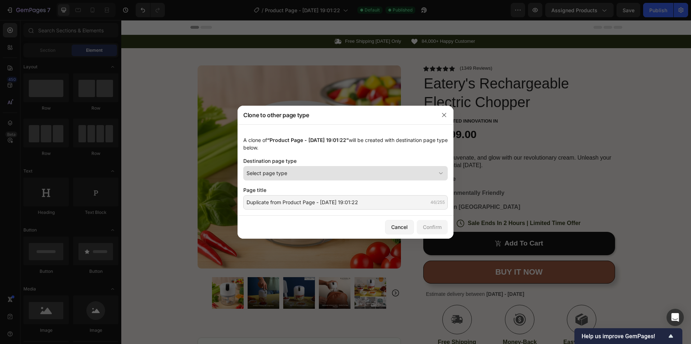
click at [352, 171] on div "Select page type" at bounding box center [340, 173] width 189 height 8
click at [177, 126] on div at bounding box center [345, 172] width 691 height 344
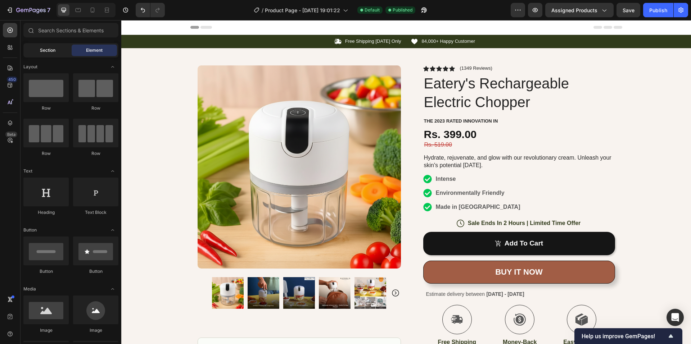
click at [52, 51] on span "Section" at bounding box center [47, 50] width 15 height 6
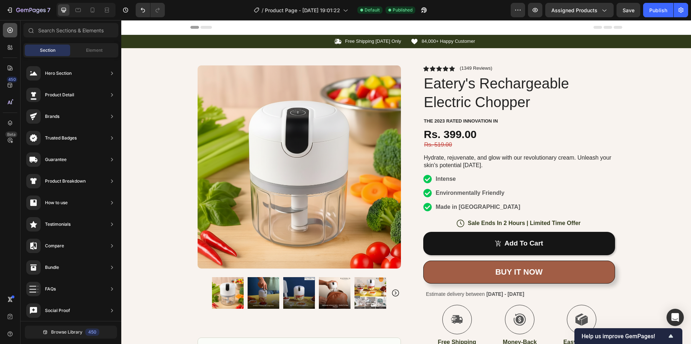
click at [11, 27] on icon at bounding box center [9, 30] width 7 height 7
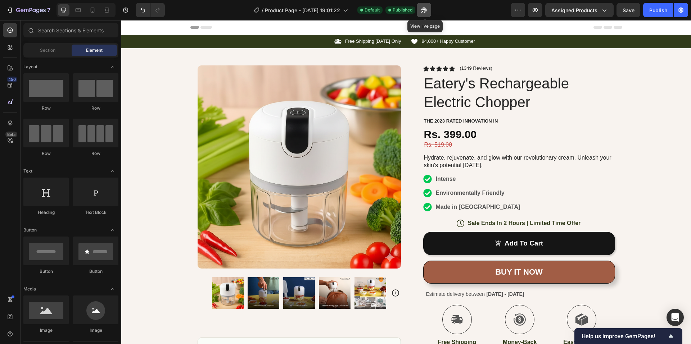
click at [423, 5] on button "button" at bounding box center [424, 10] width 14 height 14
click at [563, 11] on span "Assigned Products" at bounding box center [574, 10] width 46 height 8
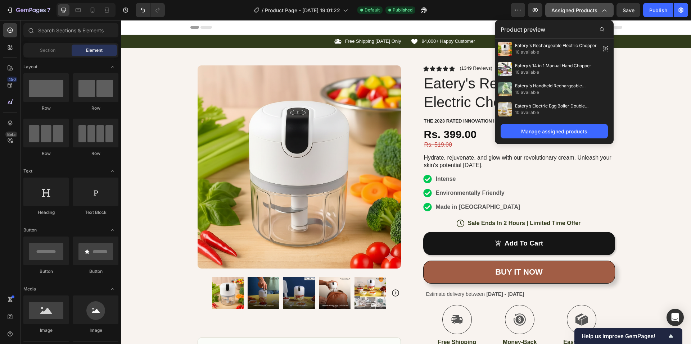
click at [563, 11] on span "Assigned Products" at bounding box center [574, 10] width 46 height 8
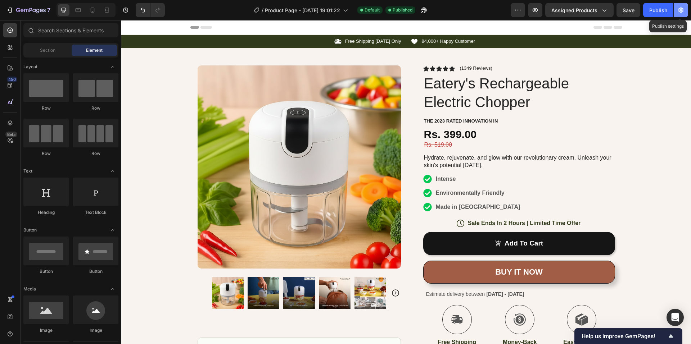
click at [681, 14] on button "button" at bounding box center [680, 10] width 14 height 14
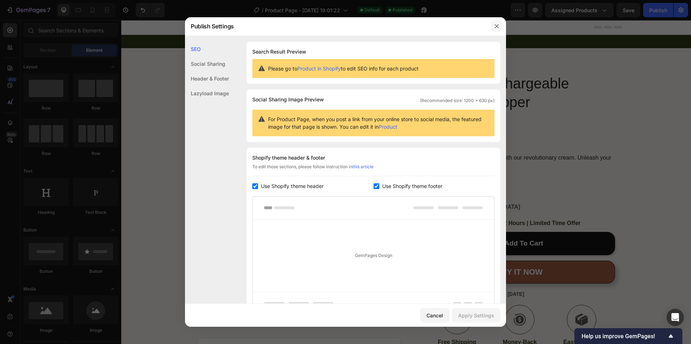
click at [501, 25] on button "button" at bounding box center [497, 27] width 12 height 12
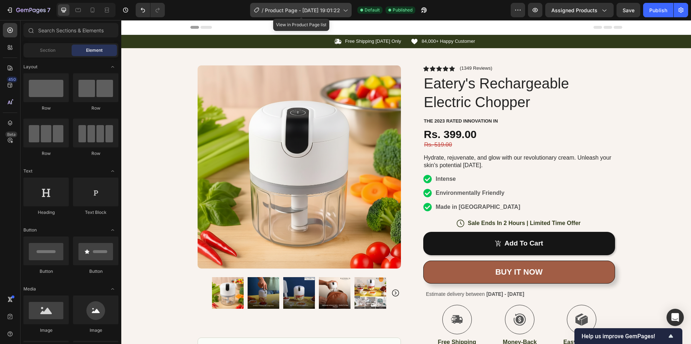
click at [307, 10] on span "Product Page - [DATE] 19:01:22" at bounding box center [302, 10] width 75 height 8
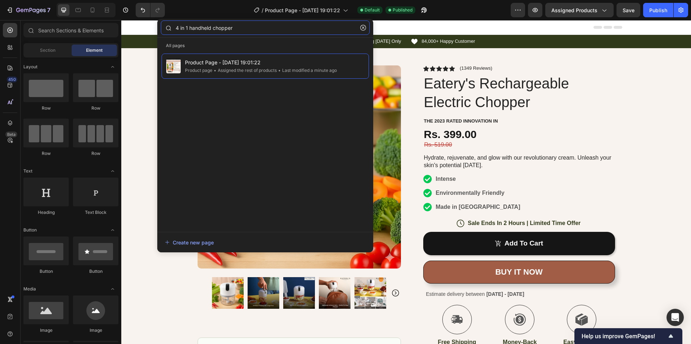
click at [232, 26] on input "4 in 1 handheld chopper" at bounding box center [265, 28] width 209 height 14
click at [246, 27] on input "4 in 1 handheld chopper" at bounding box center [265, 28] width 209 height 14
type input "m"
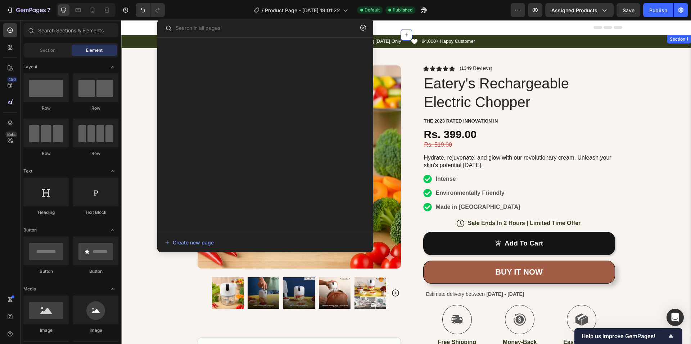
click at [137, 98] on div "Icon Free Shipping [DATE] Only Text Block Row Icon 84,000+ Happy Customer Text …" at bounding box center [405, 242] width 569 height 415
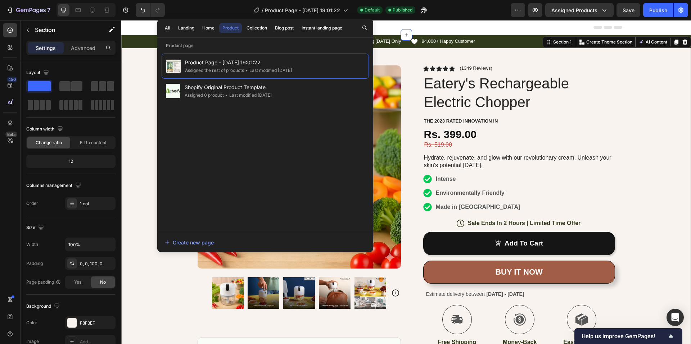
click at [144, 112] on div "Icon Free Shipping [DATE] Only Text Block Row Icon 84,000+ Happy Customer Text …" at bounding box center [405, 242] width 569 height 415
click at [615, 149] on div "Product Images Image Icon Icon Icon Icon Icon Icon List “This double-[PERSON_NA…" at bounding box center [406, 249] width 432 height 402
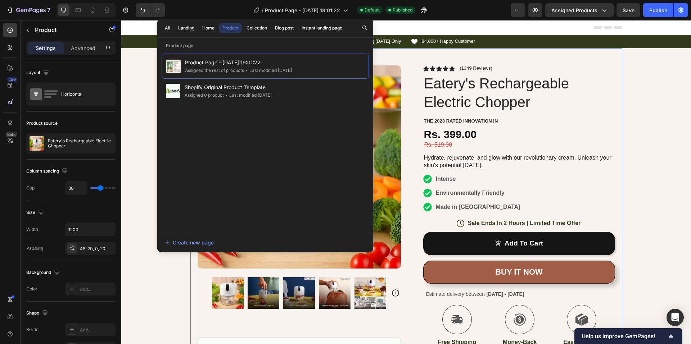
click at [158, 62] on div "Product Page - [DATE] 19:01:22 Assigned the rest of products • Last modified [D…" at bounding box center [265, 139] width 216 height 180
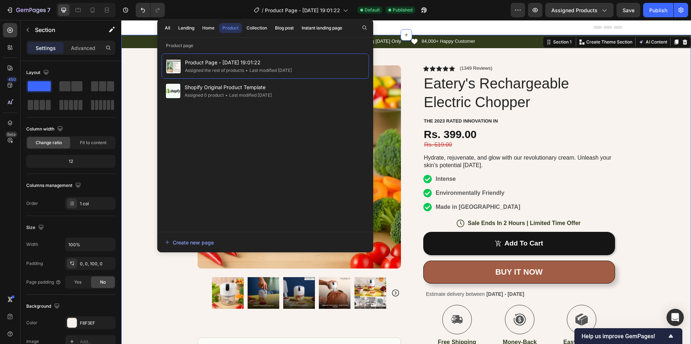
click at [149, 113] on div "Icon Free Shipping [DATE] Only Text Block Row Icon 84,000+ Happy Customer Text …" at bounding box center [405, 242] width 569 height 415
click at [288, 9] on span "Product Page - [DATE] 19:01:22" at bounding box center [302, 10] width 75 height 8
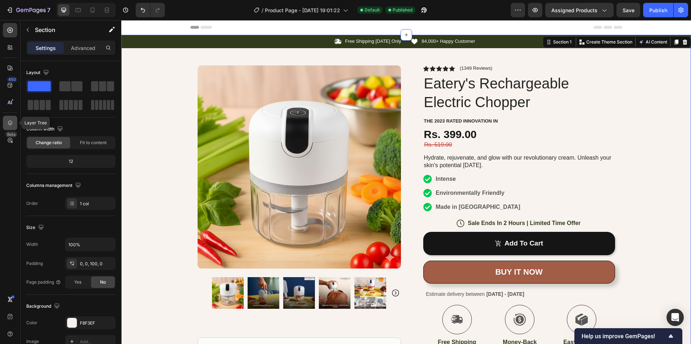
click at [16, 119] on div at bounding box center [10, 123] width 14 height 14
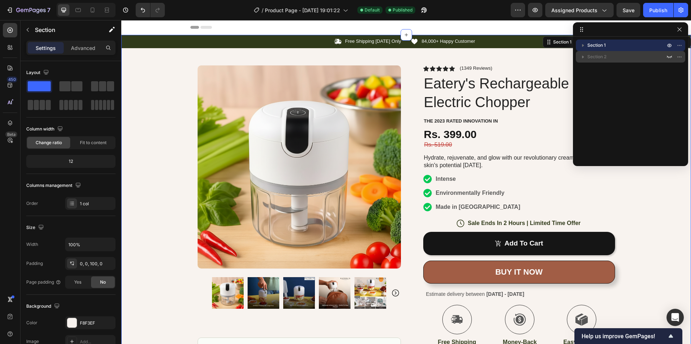
click at [600, 55] on span "Section 2" at bounding box center [596, 56] width 19 height 7
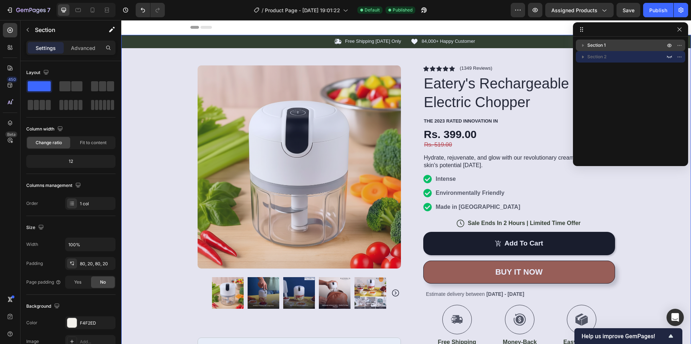
click at [602, 45] on span "Section 1" at bounding box center [596, 45] width 18 height 7
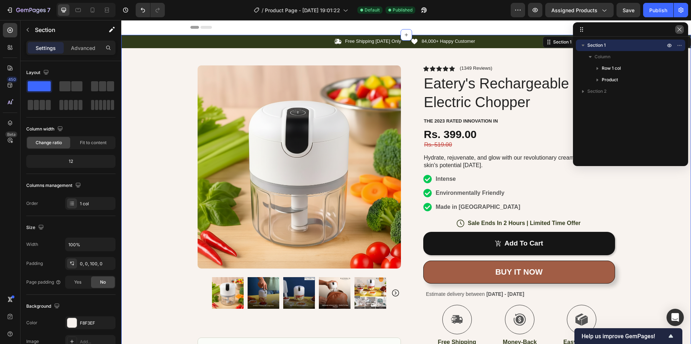
click at [678, 30] on icon "button" at bounding box center [679, 30] width 6 height 6
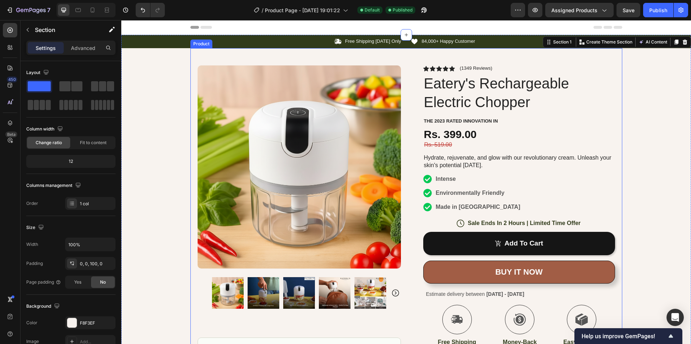
click at [205, 40] on div "Product" at bounding box center [201, 44] width 22 height 9
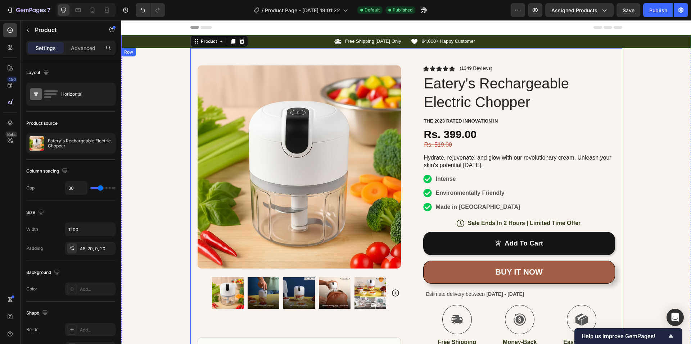
click at [170, 39] on div "Icon Free Shipping [DATE] Only Text Block Row Icon 84,000+ Happy Customer Text …" at bounding box center [405, 42] width 569 height 8
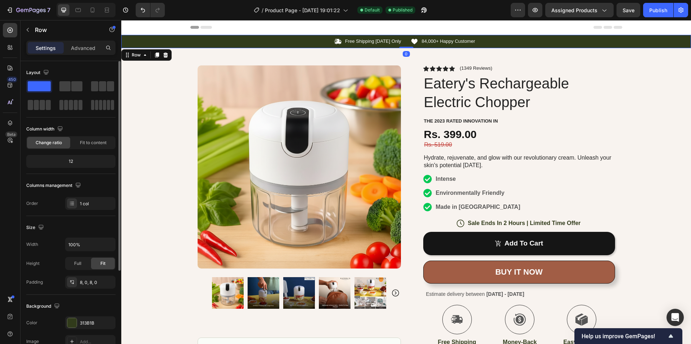
scroll to position [72, 0]
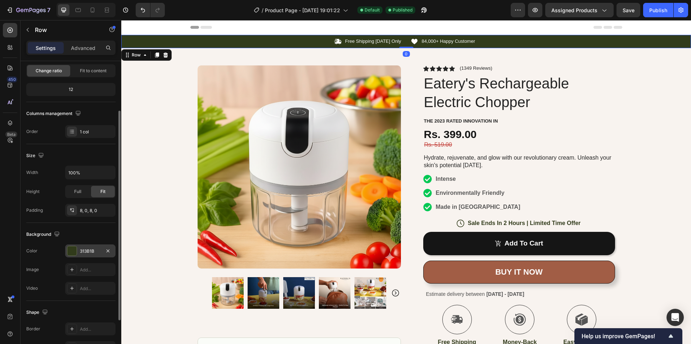
click at [73, 252] on div at bounding box center [71, 250] width 9 height 9
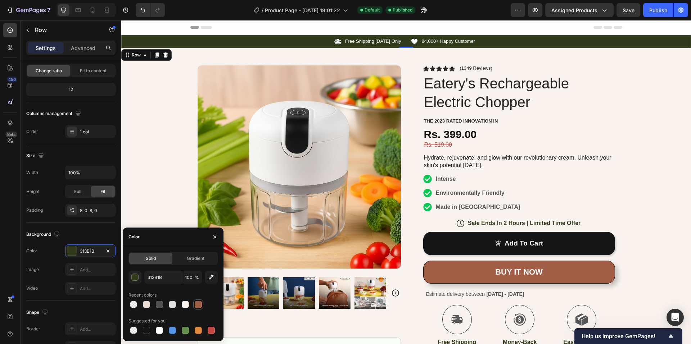
click at [197, 305] on div at bounding box center [198, 304] width 7 height 7
type input "A15D45"
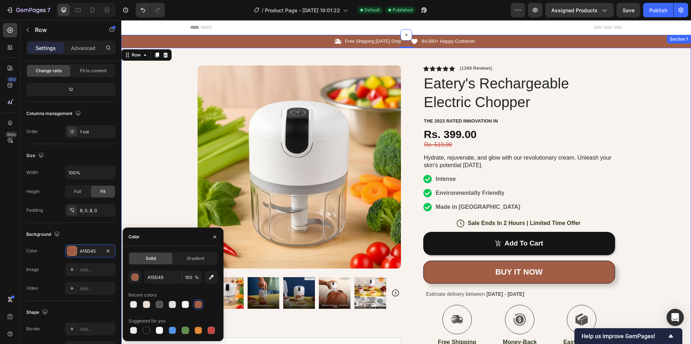
click at [159, 175] on div "Icon Free Shipping [DATE] Only Text Block Row Icon 84,000+ Happy Customer Text …" at bounding box center [405, 242] width 569 height 415
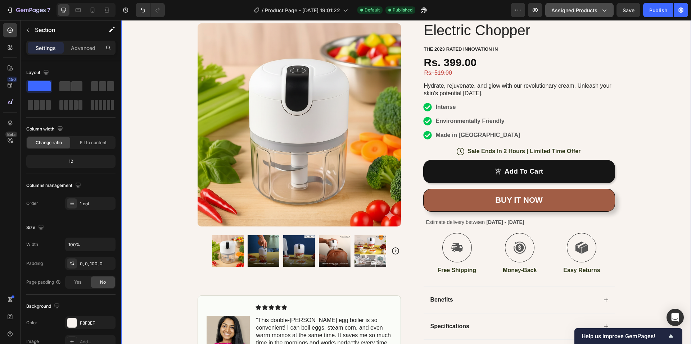
click at [606, 8] on icon "button" at bounding box center [603, 9] width 7 height 7
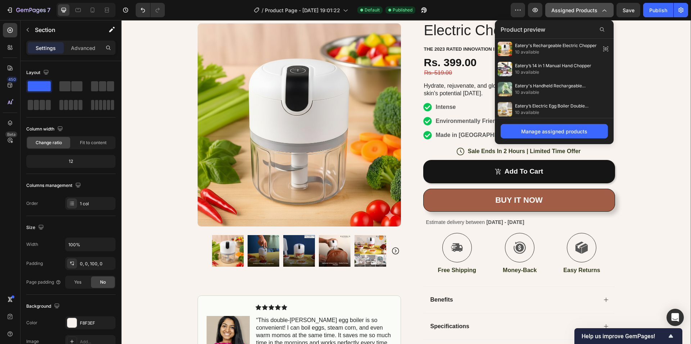
click at [606, 8] on icon "button" at bounding box center [603, 9] width 7 height 7
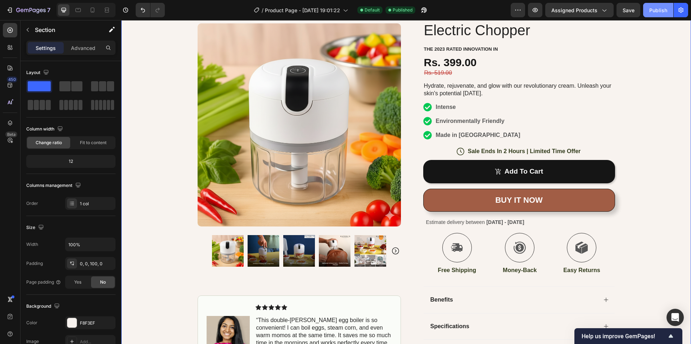
click at [651, 7] on div "Publish" at bounding box center [658, 10] width 18 height 8
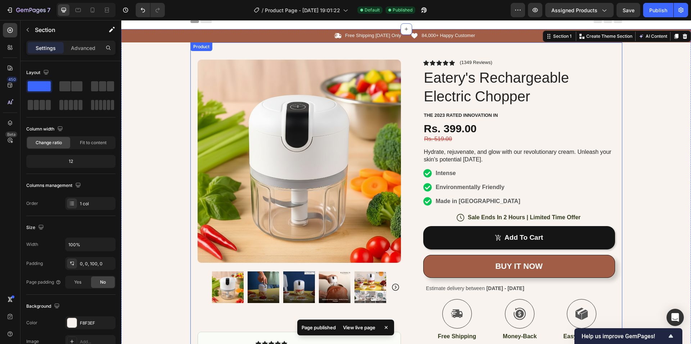
scroll to position [0, 0]
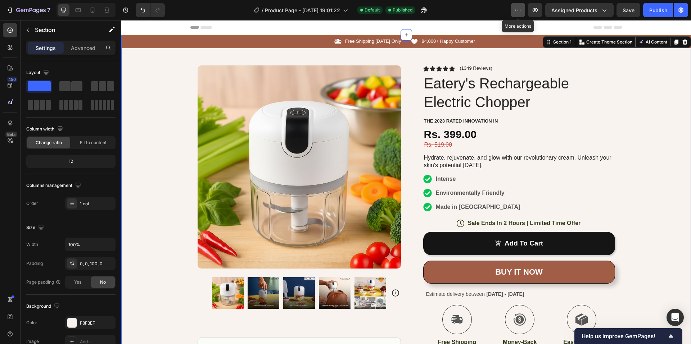
click at [521, 8] on icon "button" at bounding box center [517, 9] width 7 height 7
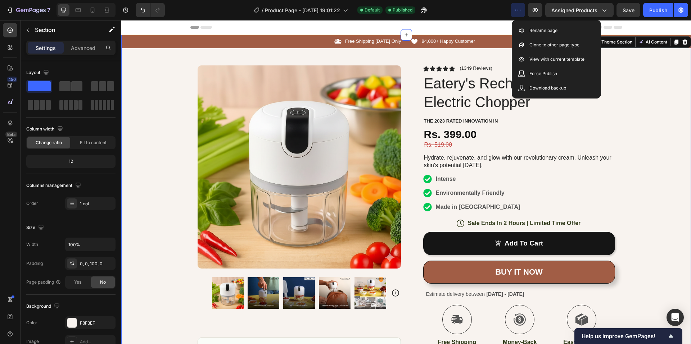
click at [650, 56] on div "Icon Free Shipping [DATE] Only Text Block Row Icon 84,000+ Happy Customer Text …" at bounding box center [405, 242] width 569 height 415
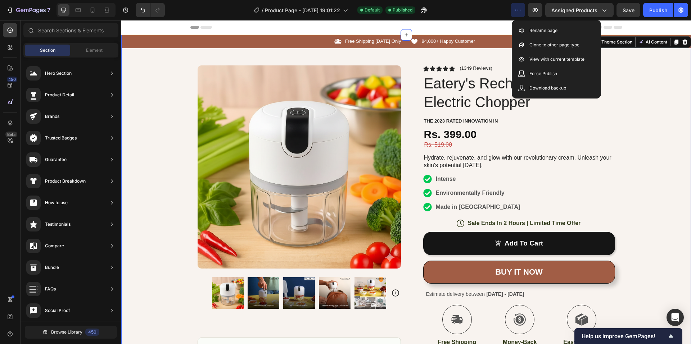
click at [477, 25] on div "Header" at bounding box center [406, 27] width 432 height 14
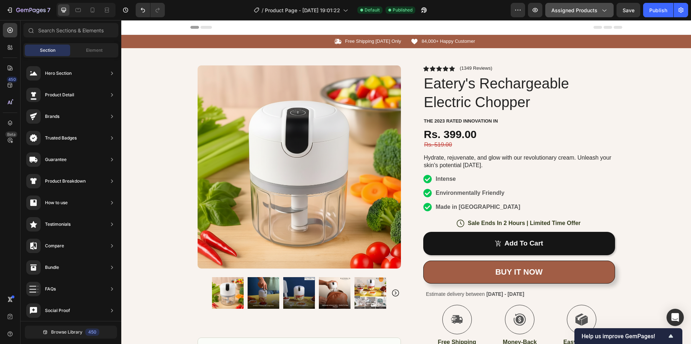
click at [565, 12] on span "Assigned Products" at bounding box center [574, 10] width 46 height 8
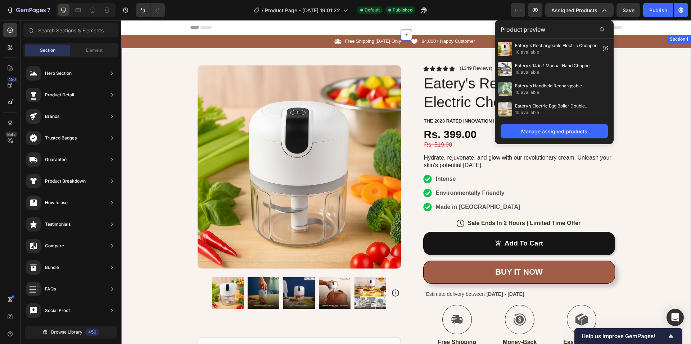
click at [170, 52] on div "Icon Free Shipping [DATE] Only Text Block Row Icon 84,000+ Happy Customer Text …" at bounding box center [405, 242] width 569 height 415
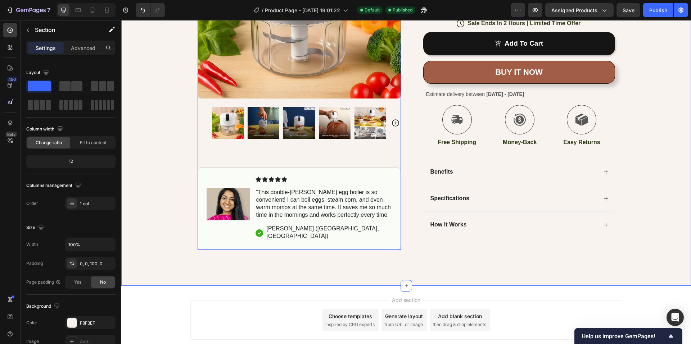
scroll to position [216, 0]
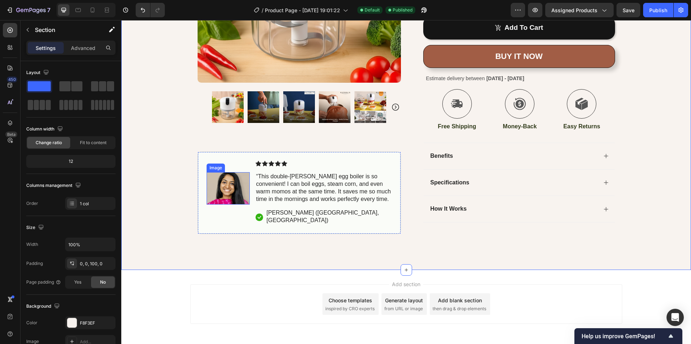
click at [217, 190] on img at bounding box center [227, 189] width 43 height 32
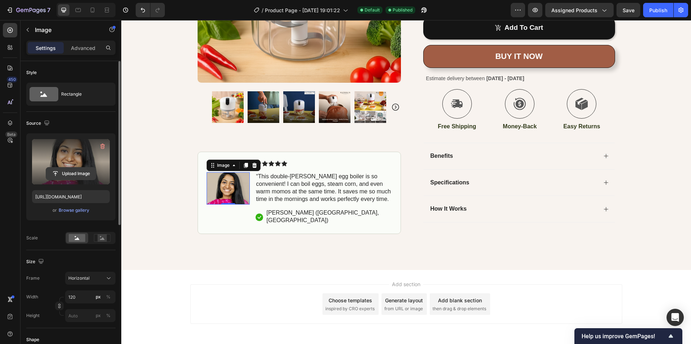
click at [71, 176] on input "file" at bounding box center [71, 174] width 50 height 12
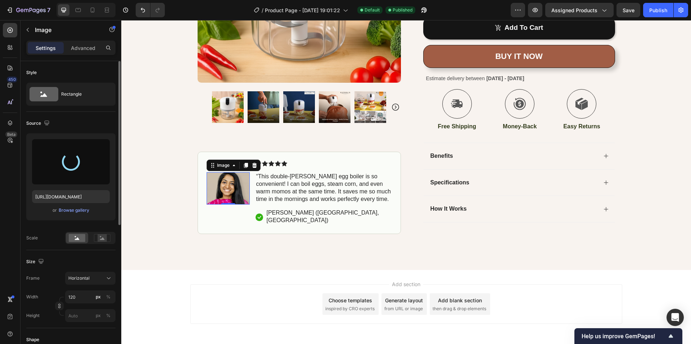
type input "[URL][DOMAIN_NAME]"
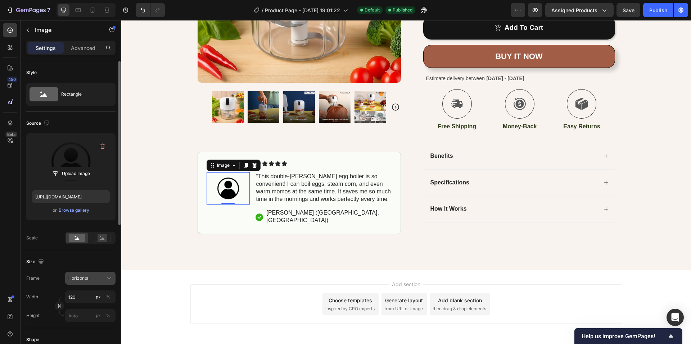
click at [85, 277] on span "Horizontal" at bounding box center [78, 278] width 21 height 6
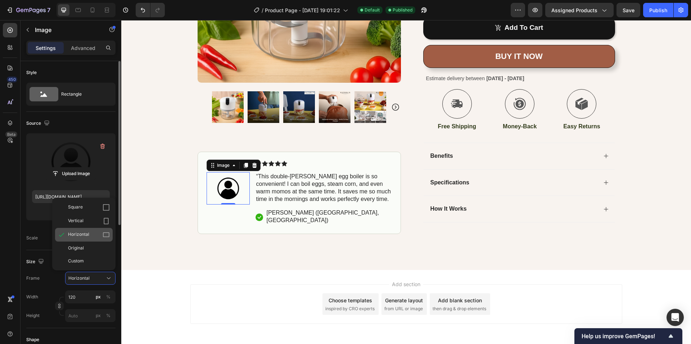
click at [84, 233] on span "Horizontal" at bounding box center [78, 234] width 21 height 7
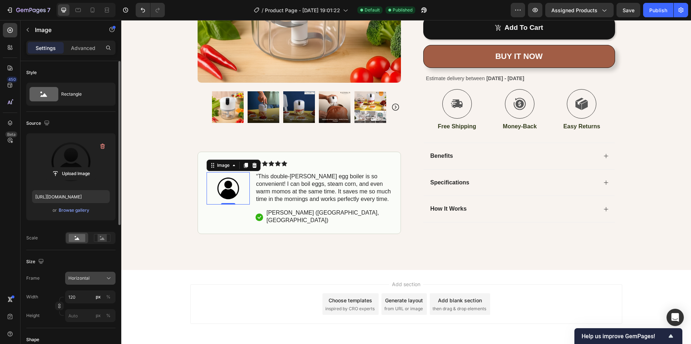
click at [80, 280] on span "Horizontal" at bounding box center [78, 278] width 21 height 6
click at [51, 262] on div "Size" at bounding box center [70, 262] width 89 height 12
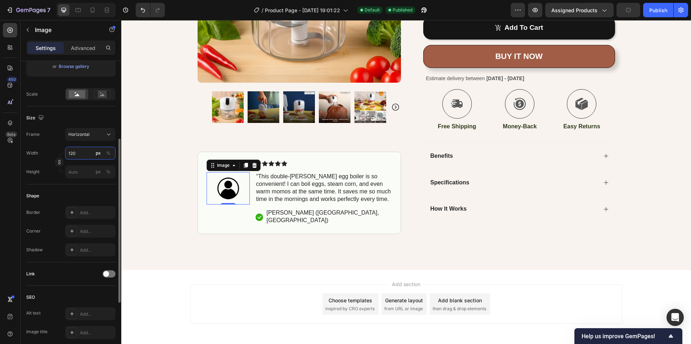
click at [78, 155] on input "120" at bounding box center [90, 153] width 50 height 13
type input "1"
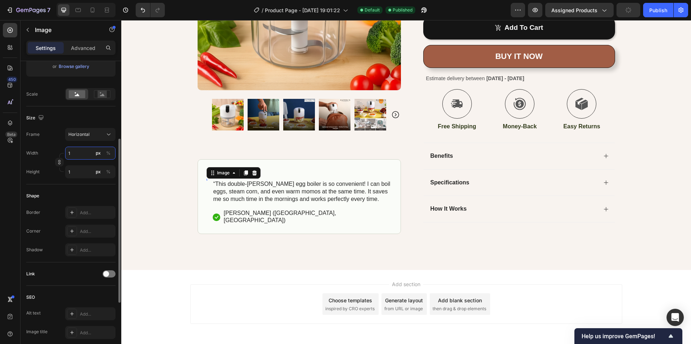
type input "15"
type input "11"
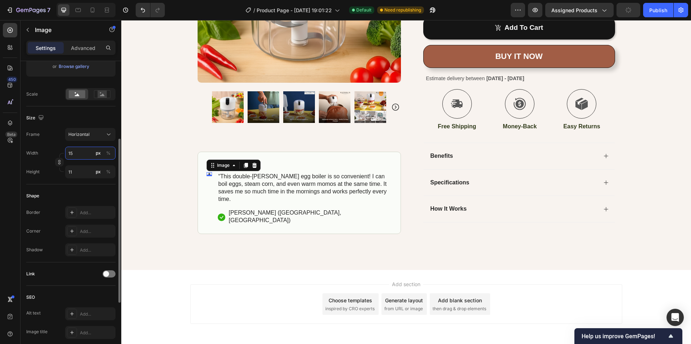
type input "150"
type input "113"
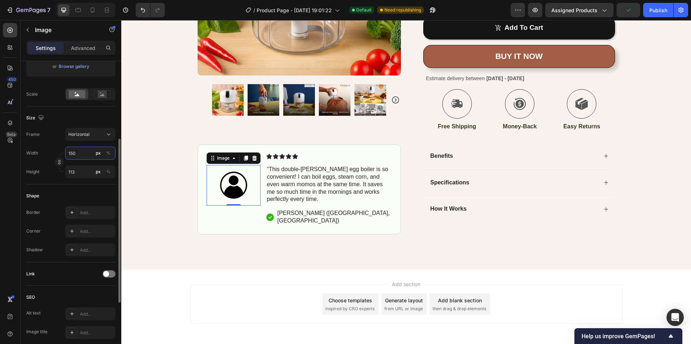
type input "15"
type input "11"
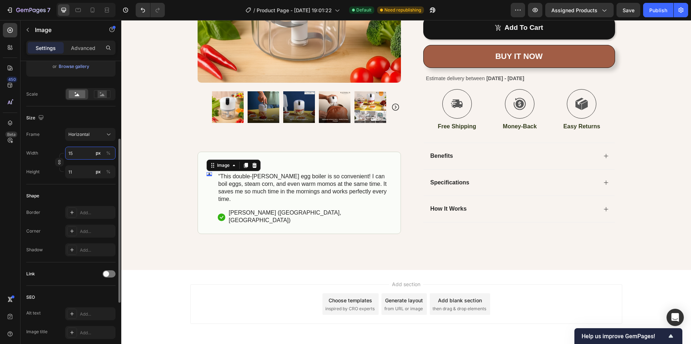
type input "1"
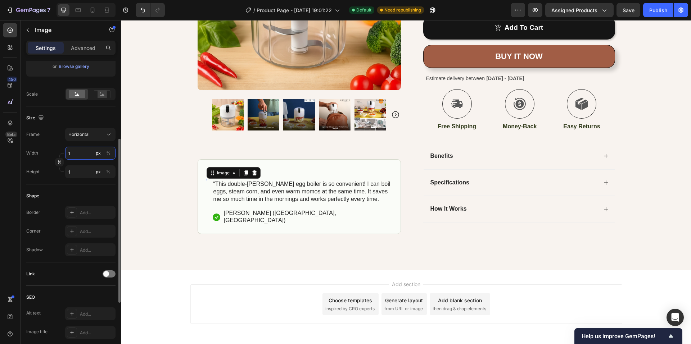
type input "13"
type input "10"
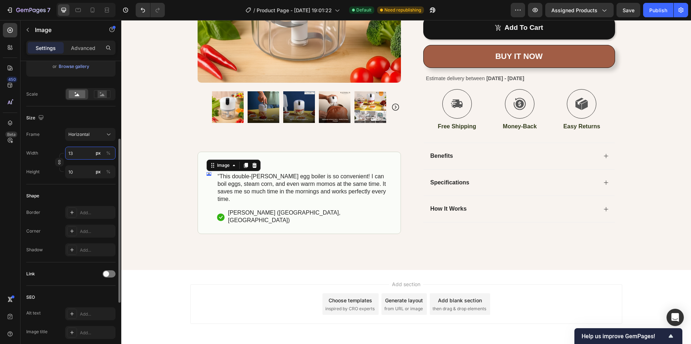
type input "130"
type input "98"
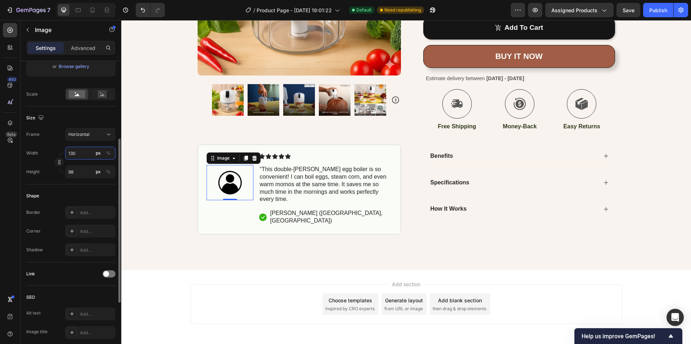
type input "13"
type input "10"
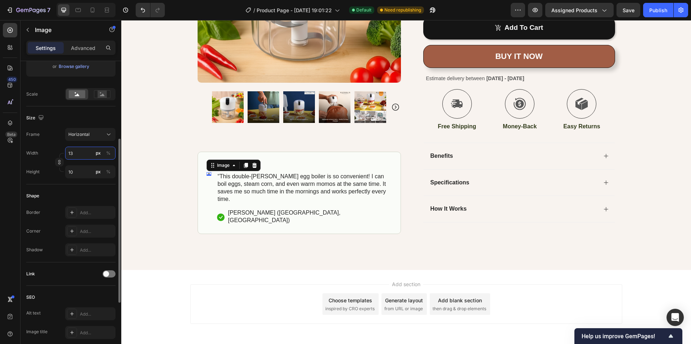
type input "132"
type input "99"
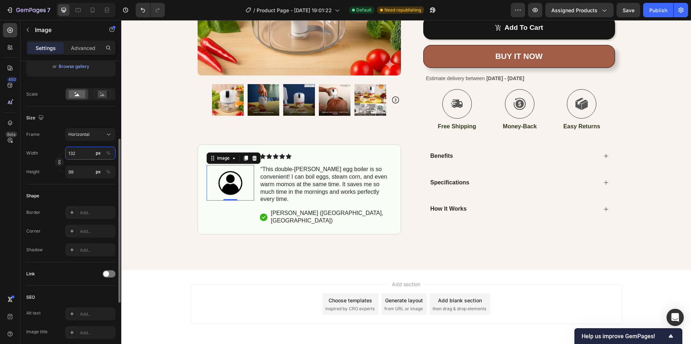
type input "1320"
type input "990"
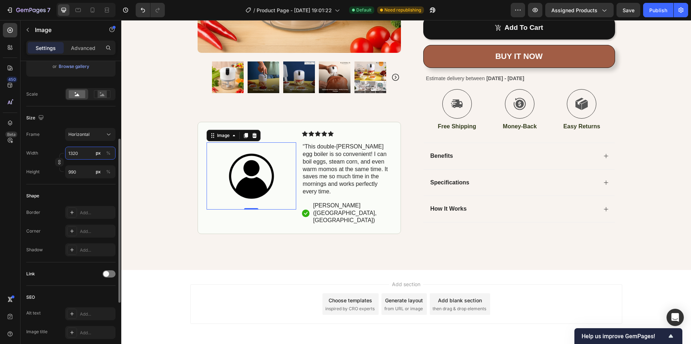
type input "132"
type input "99"
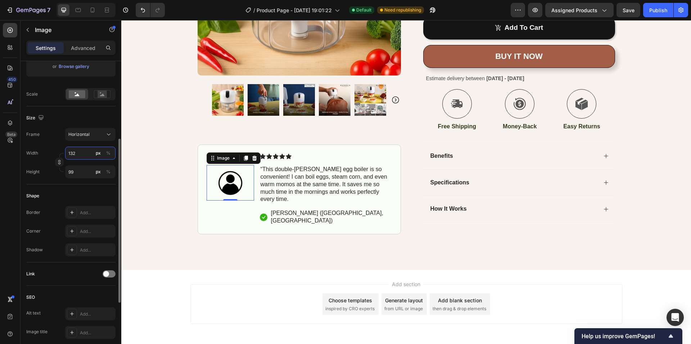
type input "13"
type input "10"
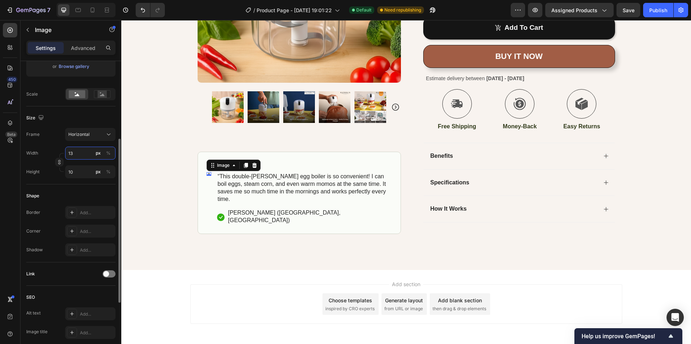
type input "1"
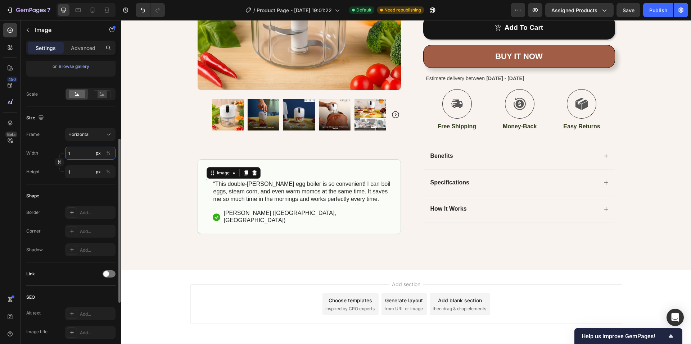
type input "12"
type input "9"
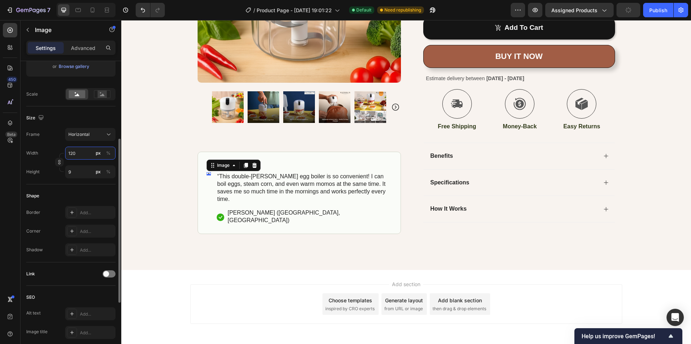
type input "1"
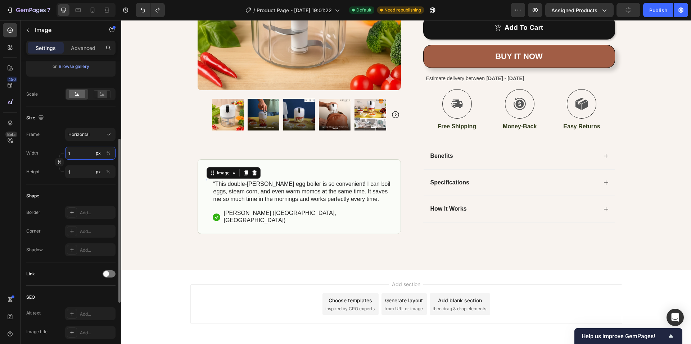
type input "150"
type input "113"
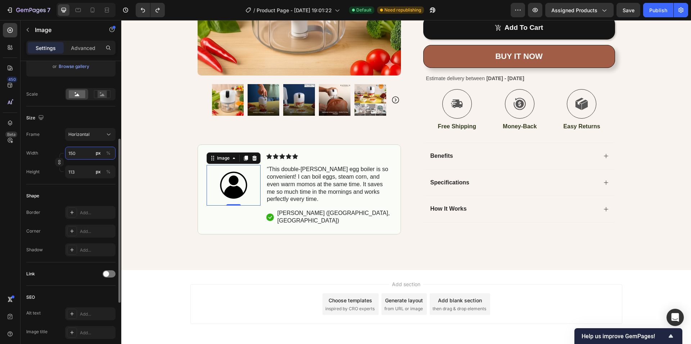
type input "120"
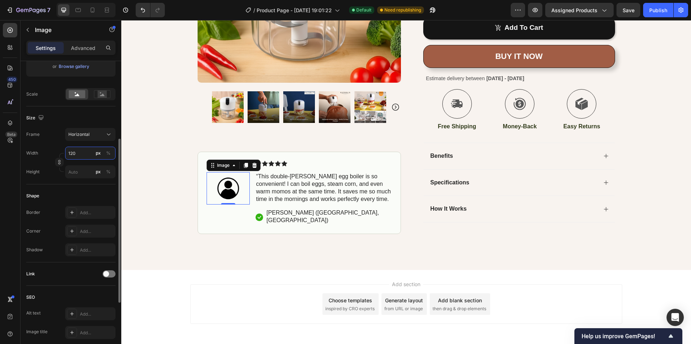
type input "150"
type input "113"
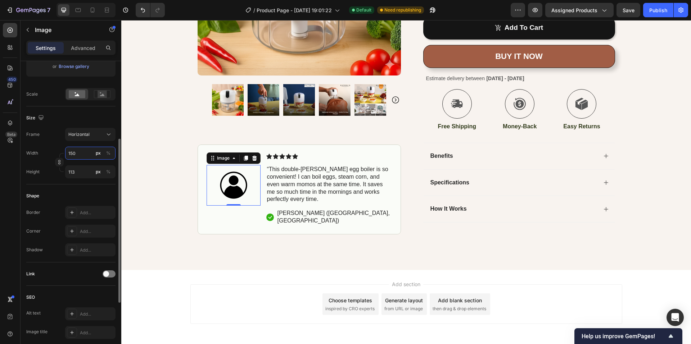
type input "120"
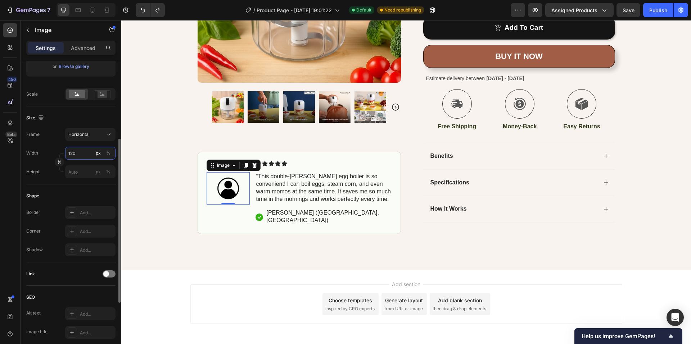
type input "120"
click at [53, 132] on div "Frame Horizontal" at bounding box center [70, 134] width 89 height 13
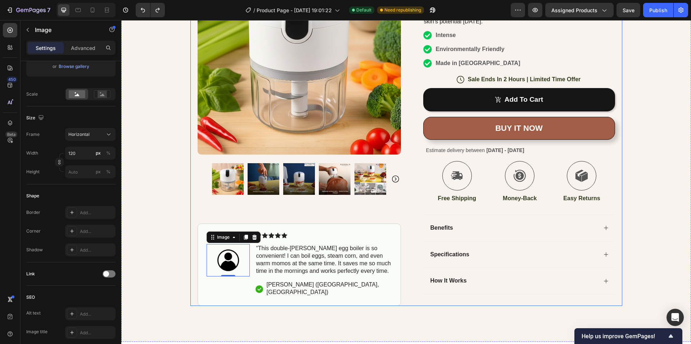
click at [173, 212] on div "Icon Free Shipping [DATE] Only Text Block Row Icon 84,000+ Happy Customer Text …" at bounding box center [405, 98] width 569 height 415
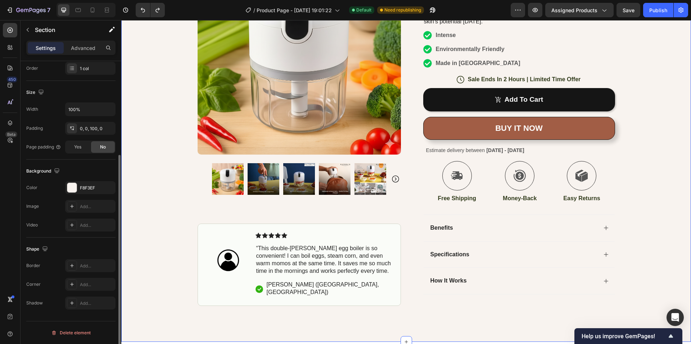
scroll to position [0, 0]
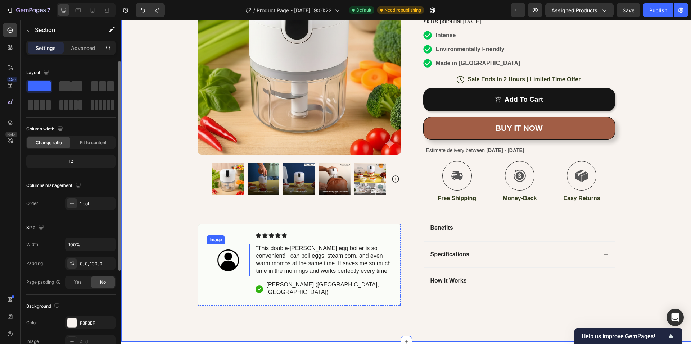
click at [219, 268] on img at bounding box center [227, 261] width 43 height 32
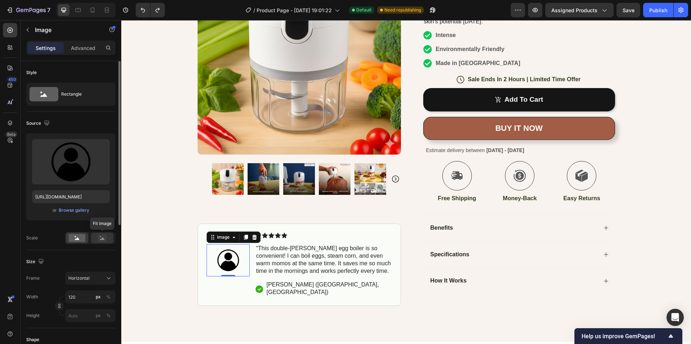
click at [96, 239] on icon at bounding box center [102, 238] width 17 height 8
click at [74, 236] on rect at bounding box center [77, 238] width 17 height 8
click at [76, 275] on div "Horizontal" at bounding box center [90, 278] width 44 height 7
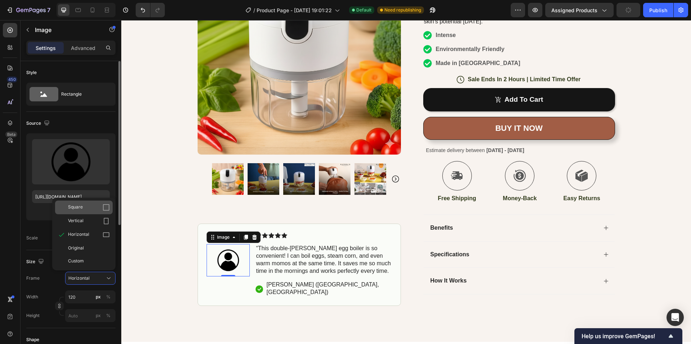
click at [88, 211] on div "Square" at bounding box center [89, 207] width 42 height 7
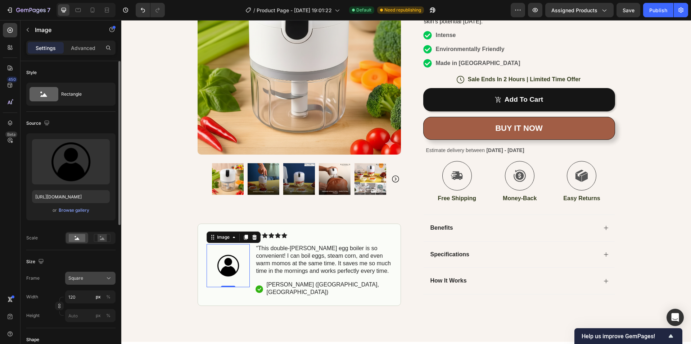
click at [93, 276] on div "Square" at bounding box center [85, 278] width 35 height 6
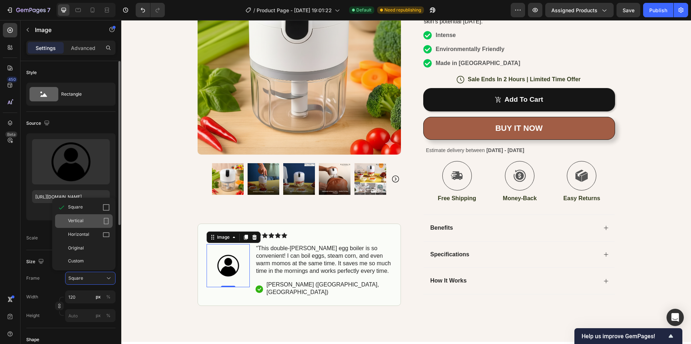
click at [84, 226] on div "Vertical" at bounding box center [84, 221] width 58 height 14
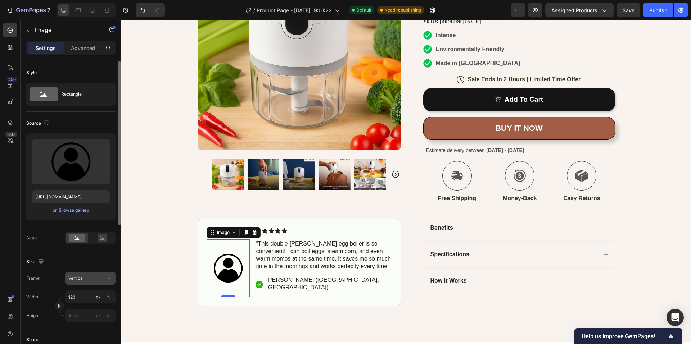
click at [81, 284] on button "Vertical" at bounding box center [90, 278] width 50 height 13
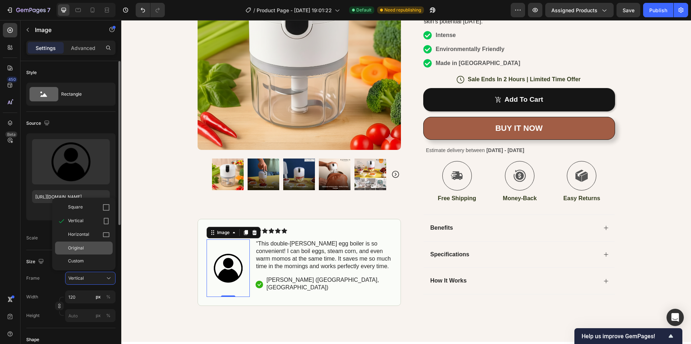
click at [84, 249] on div "Original" at bounding box center [89, 248] width 42 height 6
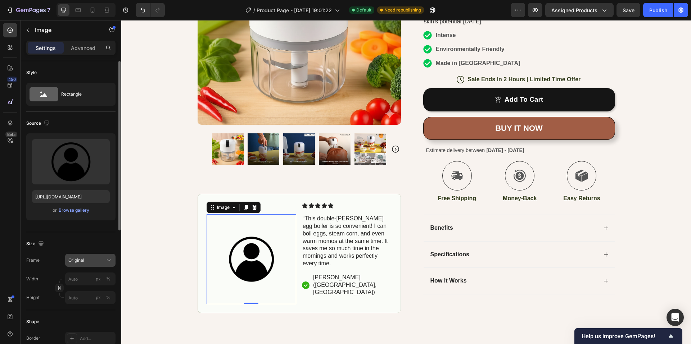
click at [81, 263] on span "Original" at bounding box center [76, 260] width 16 height 6
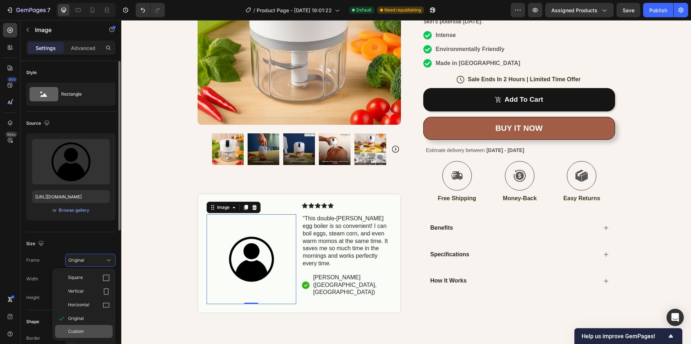
click at [79, 330] on span "Custom" at bounding box center [76, 331] width 16 height 6
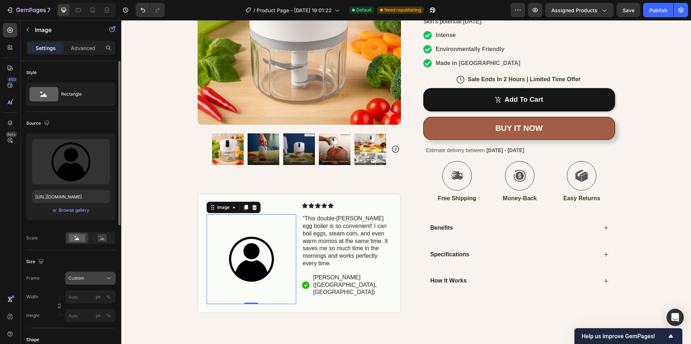
click at [85, 279] on div "Frame Custom Width px % Height px %" at bounding box center [70, 297] width 89 height 50
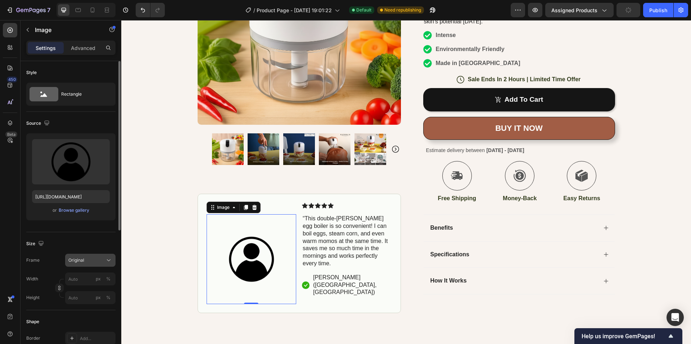
click at [87, 263] on div "Original" at bounding box center [85, 260] width 35 height 6
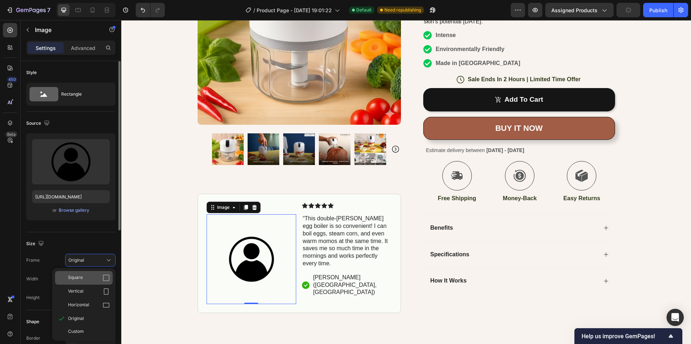
click at [83, 278] on div "Square" at bounding box center [89, 277] width 42 height 7
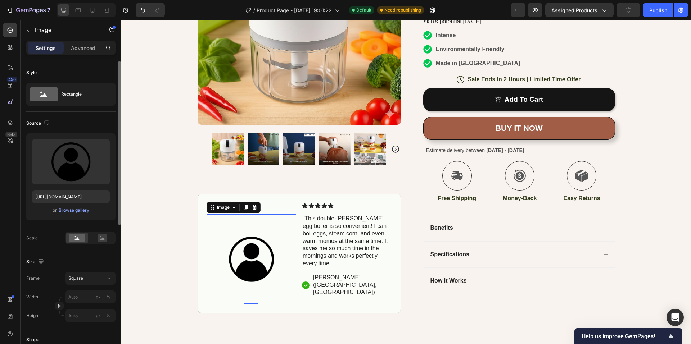
click at [83, 278] on div "Square" at bounding box center [85, 278] width 35 height 6
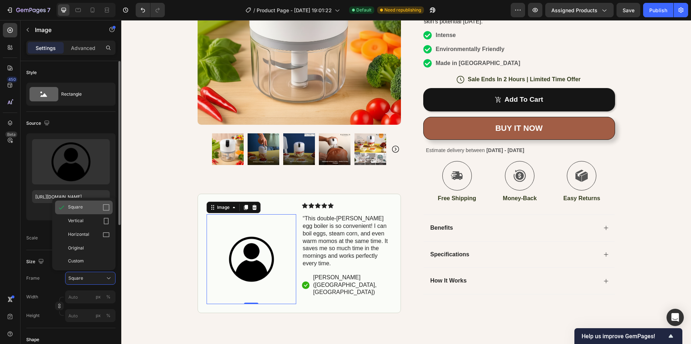
click at [94, 205] on div "Square" at bounding box center [89, 207] width 42 height 7
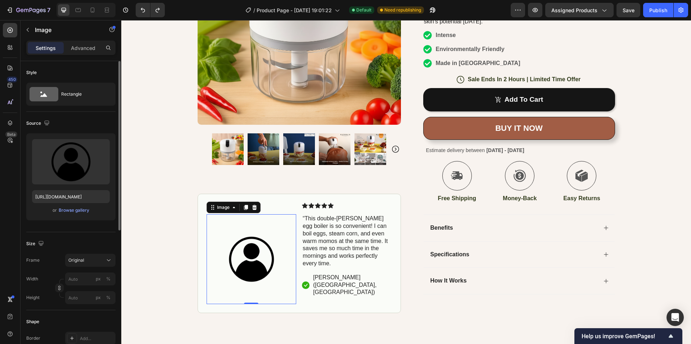
type input "120"
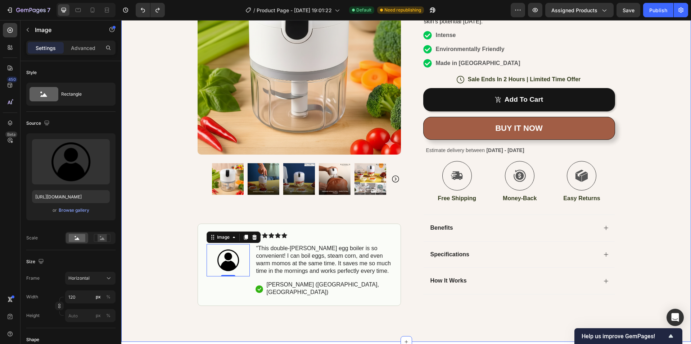
click at [167, 269] on div "Icon Free Shipping [DATE] Only Text Block Row Icon 84,000+ Happy Customer Text …" at bounding box center [405, 98] width 569 height 415
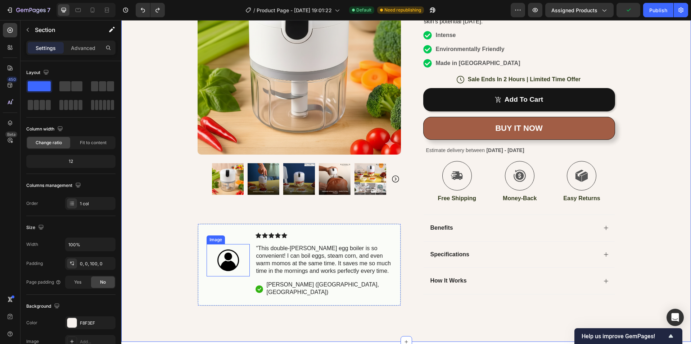
click at [231, 267] on img at bounding box center [227, 261] width 43 height 32
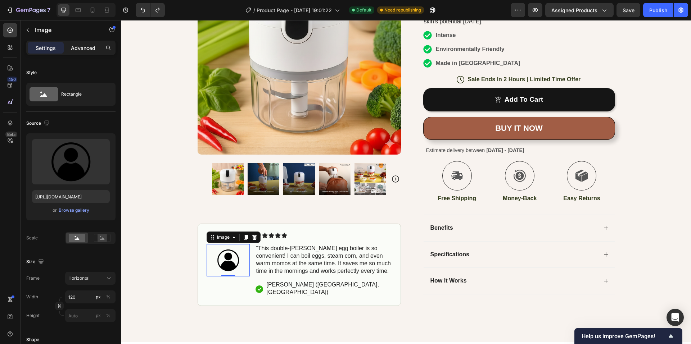
click at [84, 52] on div "Advanced" at bounding box center [83, 48] width 36 height 12
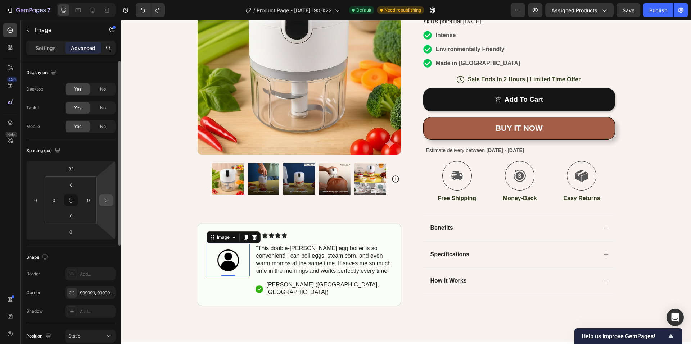
click at [107, 203] on input "0" at bounding box center [106, 200] width 11 height 11
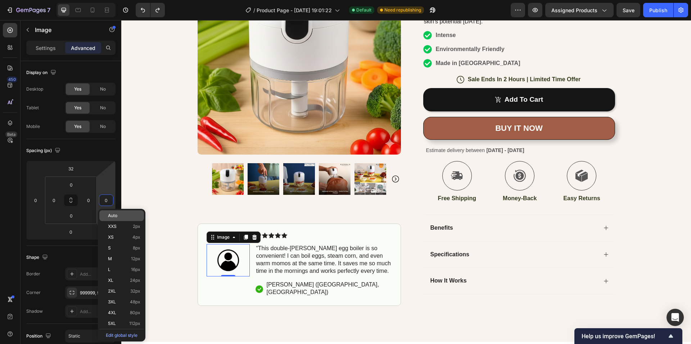
click at [110, 213] on span "Auto" at bounding box center [112, 215] width 9 height 5
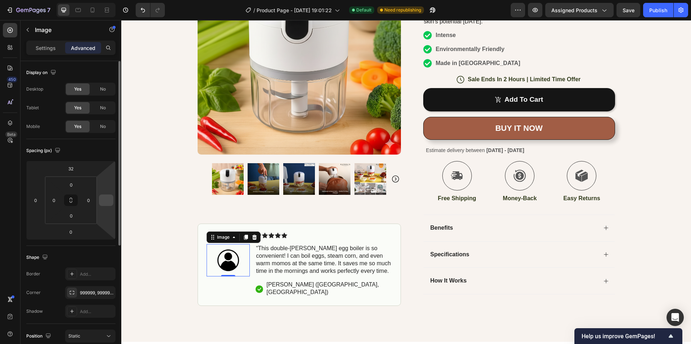
click at [105, 200] on input "number" at bounding box center [106, 200] width 11 height 11
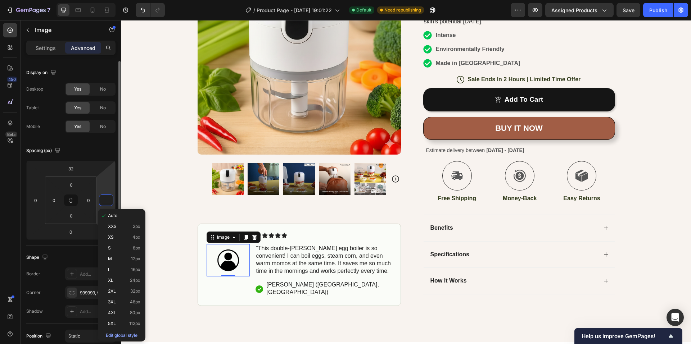
type input "2"
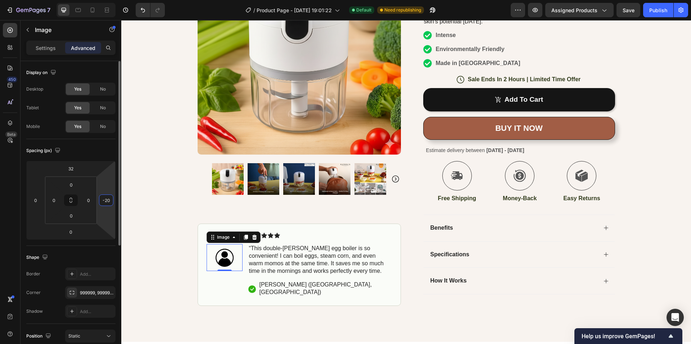
type input "-2"
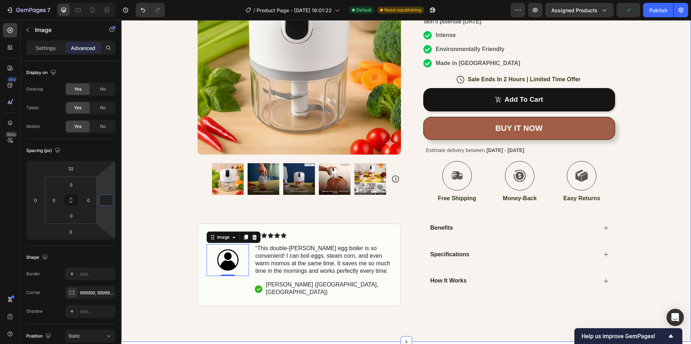
click at [150, 258] on div "Icon Free Shipping [DATE] Only Text Block Row Icon 84,000+ Happy Customer Text …" at bounding box center [405, 98] width 569 height 415
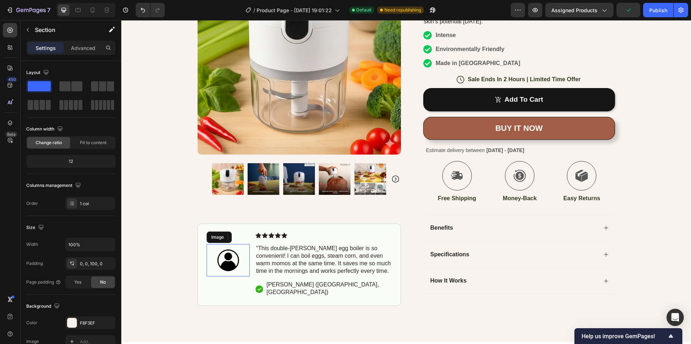
click at [221, 265] on img at bounding box center [227, 261] width 43 height 32
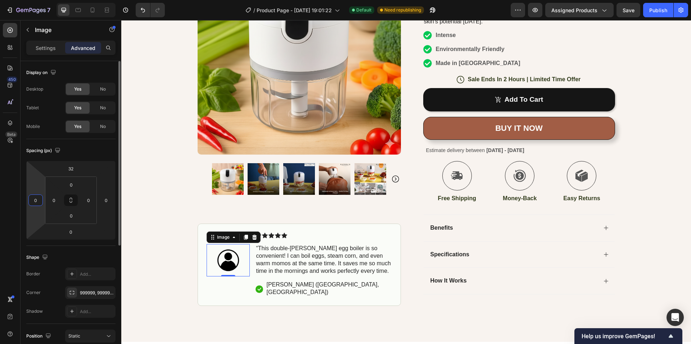
click at [36, 201] on input "0" at bounding box center [35, 200] width 11 height 11
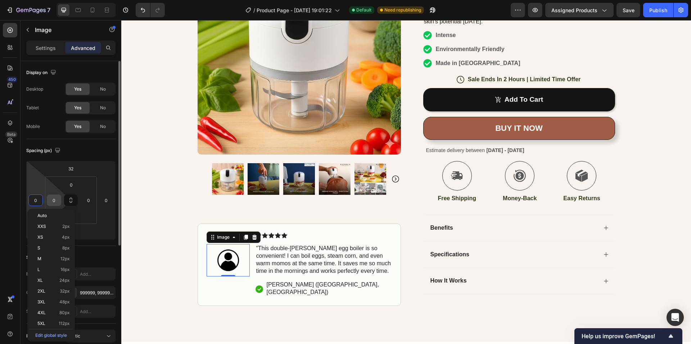
click at [55, 201] on input "0" at bounding box center [54, 200] width 11 height 11
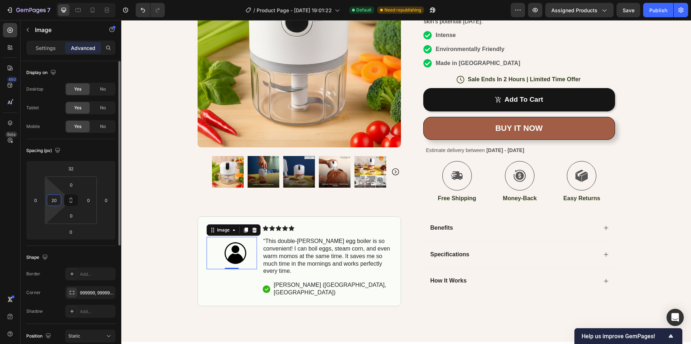
type input "2"
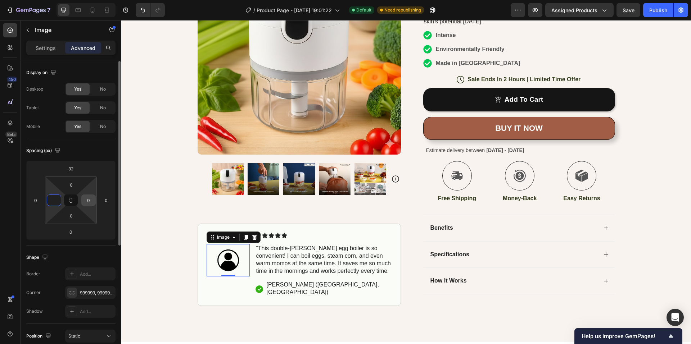
type input "0"
click at [87, 199] on input "0" at bounding box center [88, 200] width 11 height 11
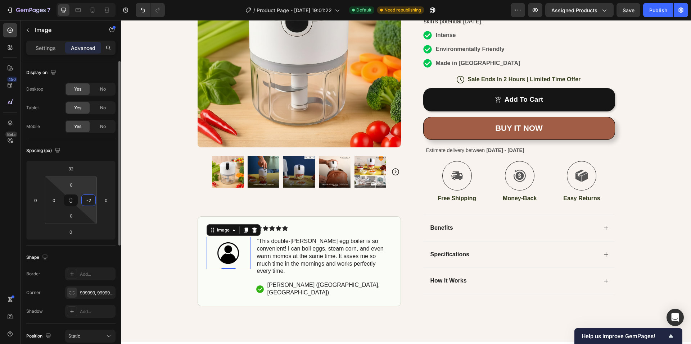
type input "-"
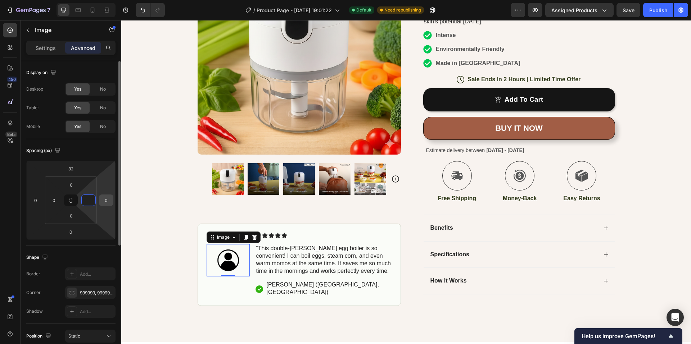
click at [103, 200] on input "0" at bounding box center [106, 200] width 11 height 11
type input "0"
type input "-2"
click at [154, 250] on div "Icon Free Shipping [DATE] Only Text Block Row Icon 84,000+ Happy Customer Text …" at bounding box center [405, 98] width 569 height 415
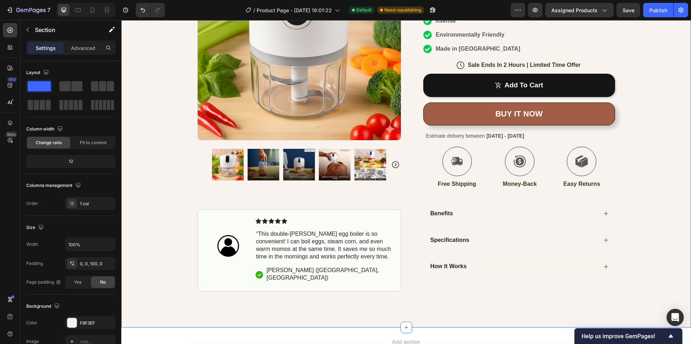
scroll to position [216, 0]
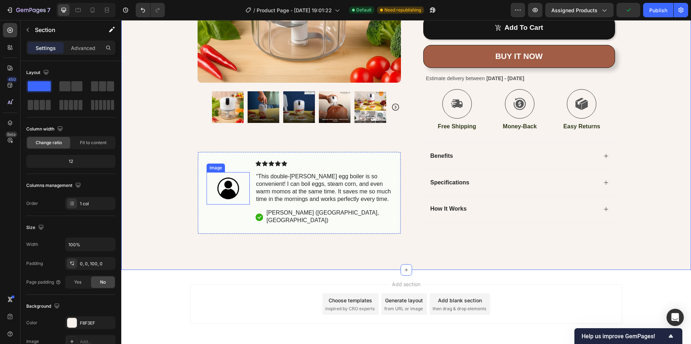
click at [222, 198] on img at bounding box center [227, 189] width 43 height 32
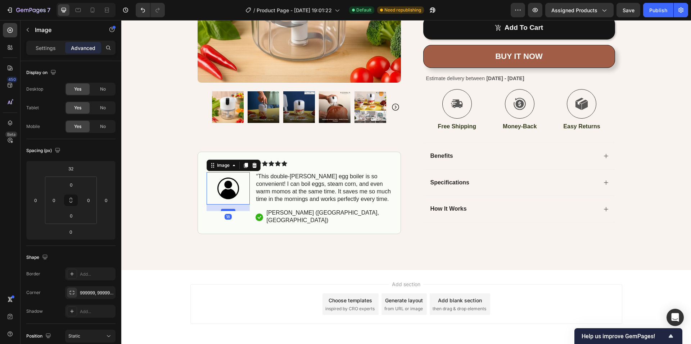
drag, startPoint x: 223, startPoint y: 212, endPoint x: 223, endPoint y: 218, distance: 6.5
click at [223, 212] on div at bounding box center [228, 210] width 14 height 2
drag, startPoint x: 223, startPoint y: 218, endPoint x: 224, endPoint y: 210, distance: 8.3
click at [224, 205] on div at bounding box center [228, 204] width 14 height 2
type input "0"
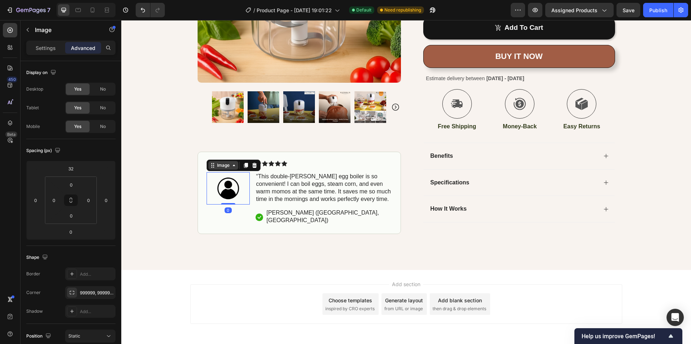
click at [223, 169] on div "Image" at bounding box center [222, 166] width 15 height 6
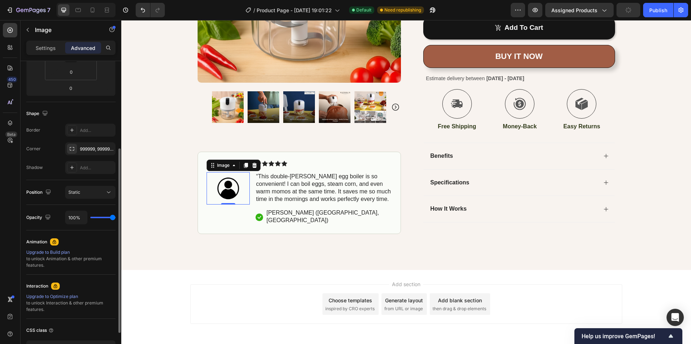
scroll to position [0, 0]
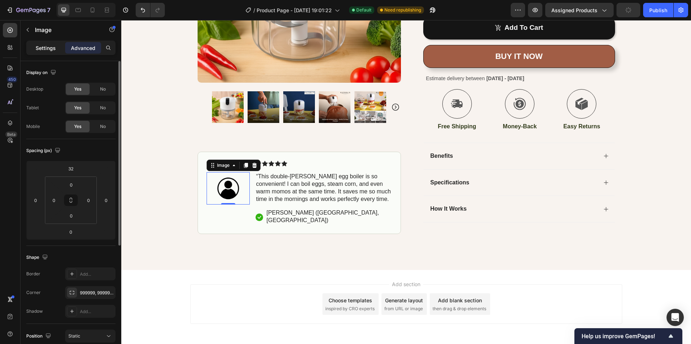
click at [52, 48] on p "Settings" at bounding box center [46, 48] width 20 height 8
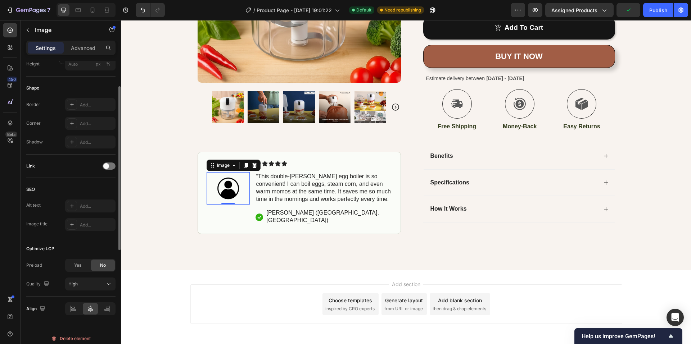
scroll to position [258, 0]
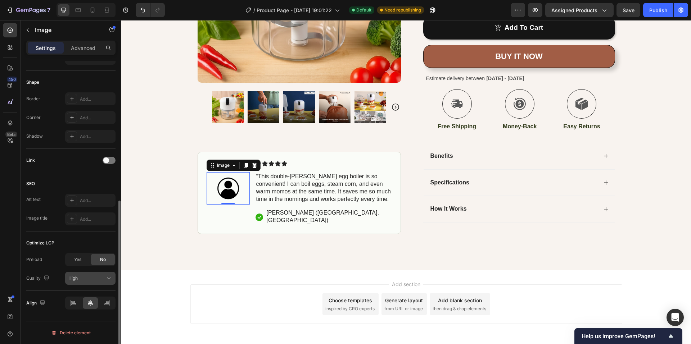
click at [78, 275] on div "High" at bounding box center [90, 278] width 44 height 7
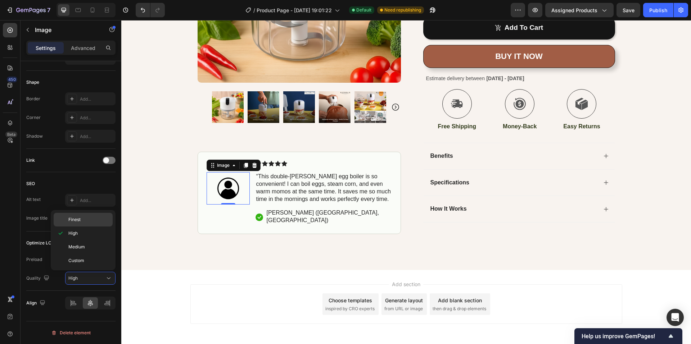
click at [78, 223] on span "Finest" at bounding box center [74, 220] width 12 height 6
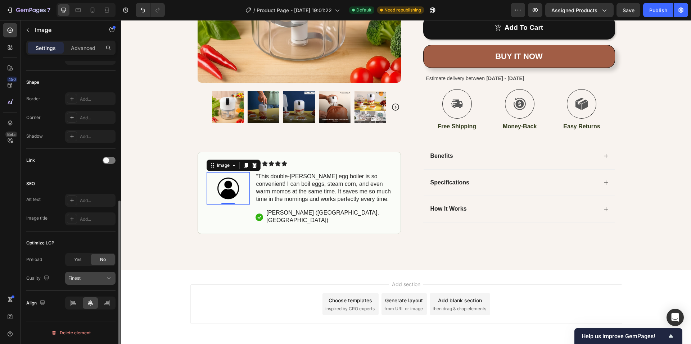
click at [76, 277] on span "Finest" at bounding box center [74, 278] width 12 height 5
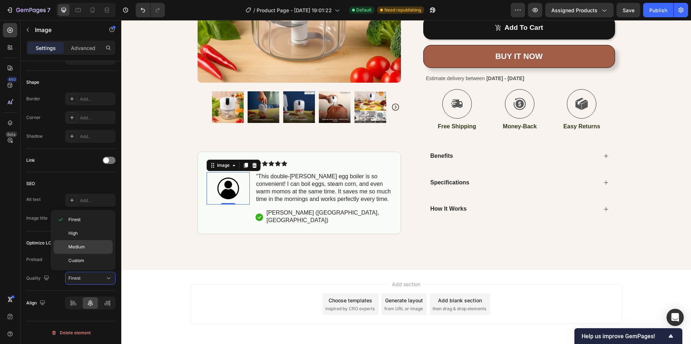
click at [79, 249] on span "Medium" at bounding box center [76, 247] width 17 height 6
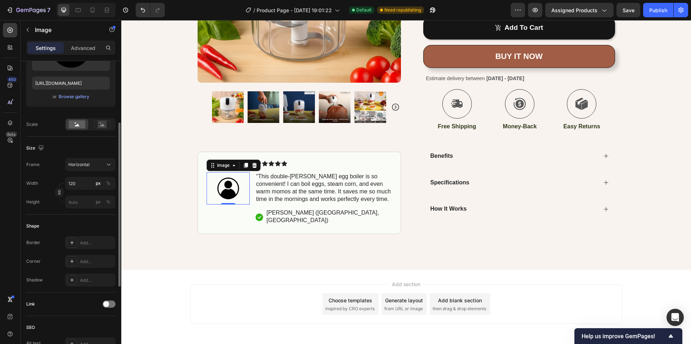
scroll to position [0, 0]
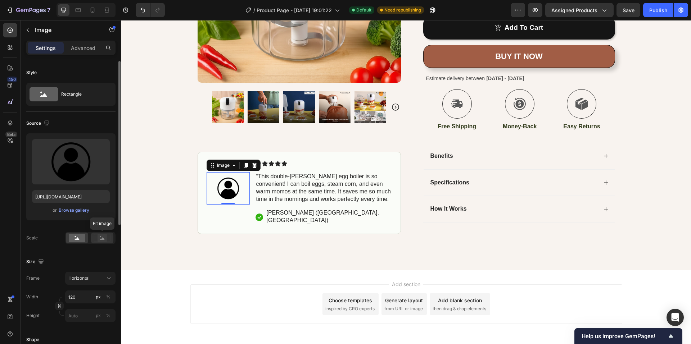
click at [100, 239] on rect at bounding box center [101, 238] width 9 height 7
click at [80, 239] on rect at bounding box center [77, 238] width 17 height 8
click at [82, 314] on input "px %" at bounding box center [90, 315] width 50 height 13
click at [72, 333] on span "Full" at bounding box center [71, 333] width 7 height 6
type input "100"
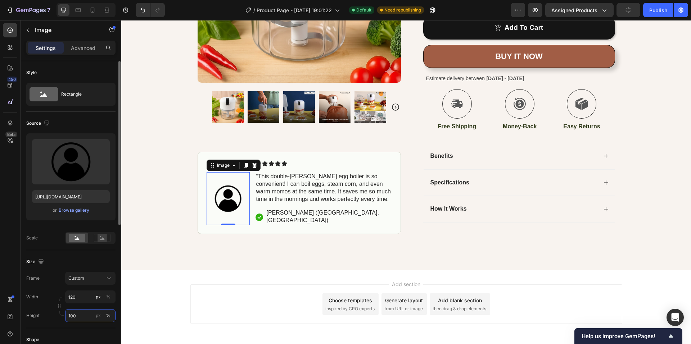
click at [79, 318] on input "100" at bounding box center [90, 315] width 50 height 13
type input "1"
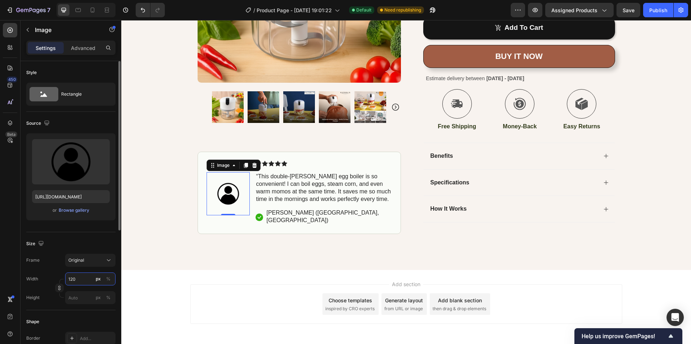
click at [80, 295] on div "Width 120 px % Height px %" at bounding box center [70, 289] width 89 height 32
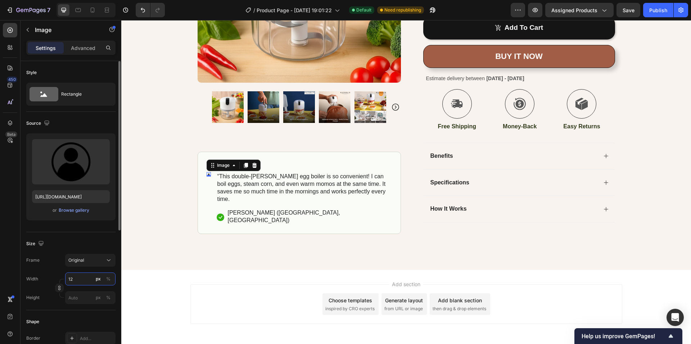
type input "1"
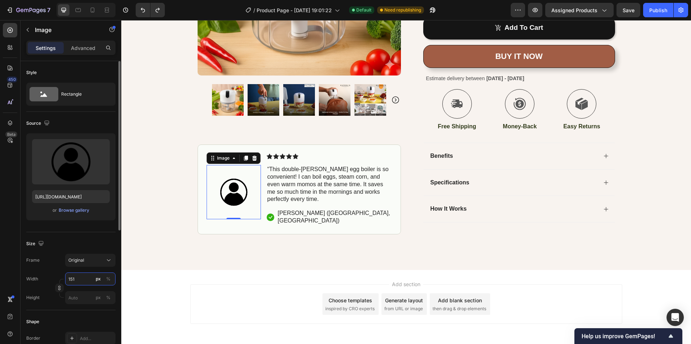
type input "120"
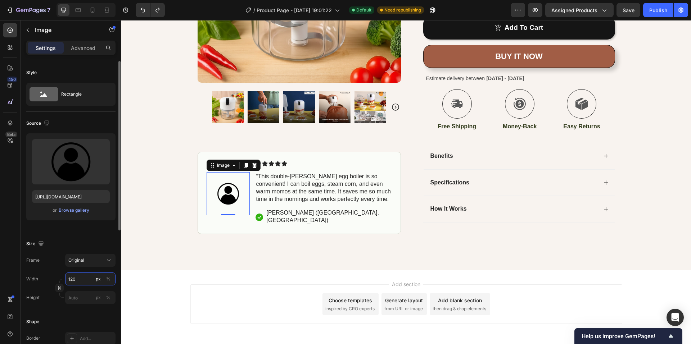
type input "100"
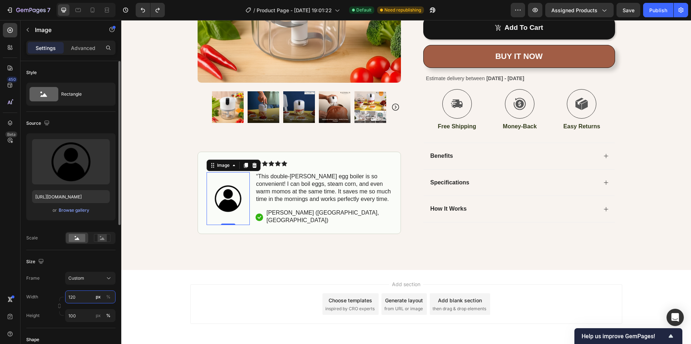
type input "151"
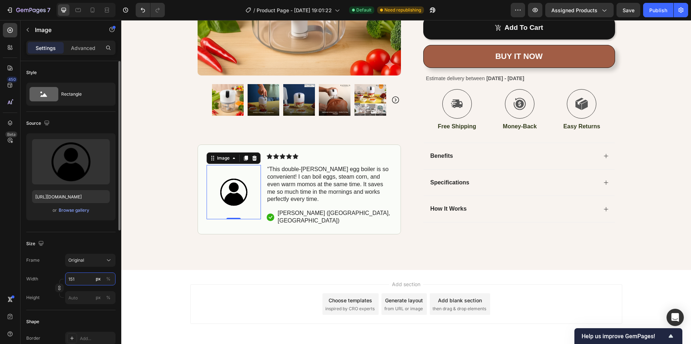
type input "120"
type input "100"
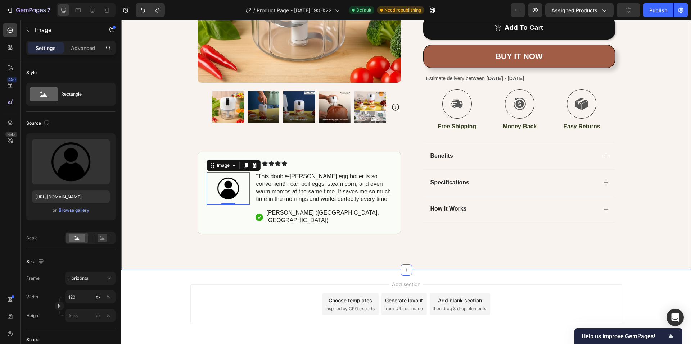
click at [171, 238] on div "Icon Free Shipping [DATE] Only Text Block Row Icon 84,000+ Happy Customer Text …" at bounding box center [405, 44] width 569 height 451
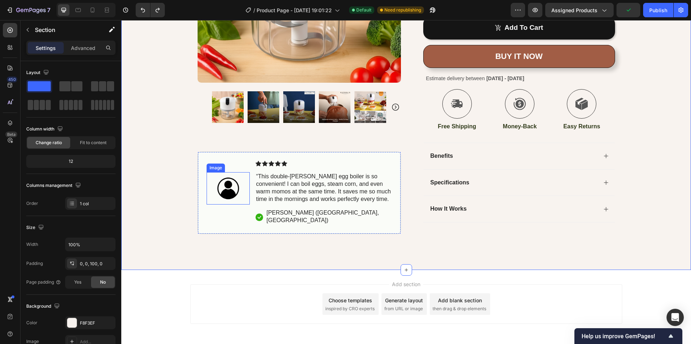
click at [232, 199] on img at bounding box center [227, 189] width 43 height 32
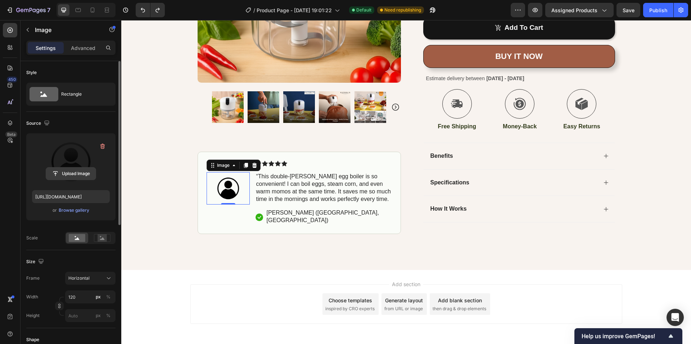
click at [67, 171] on input "file" at bounding box center [71, 174] width 50 height 12
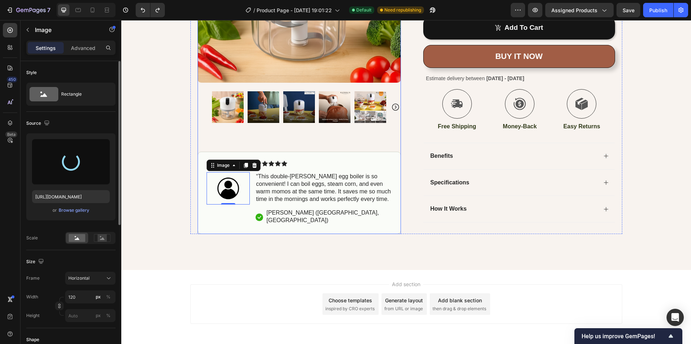
type input "[URL][DOMAIN_NAME]"
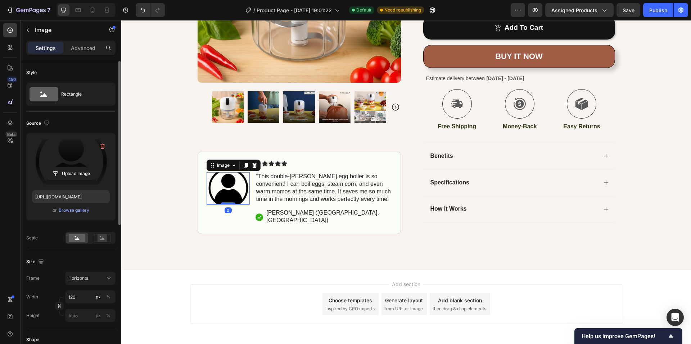
click at [226, 205] on div at bounding box center [228, 204] width 14 height 2
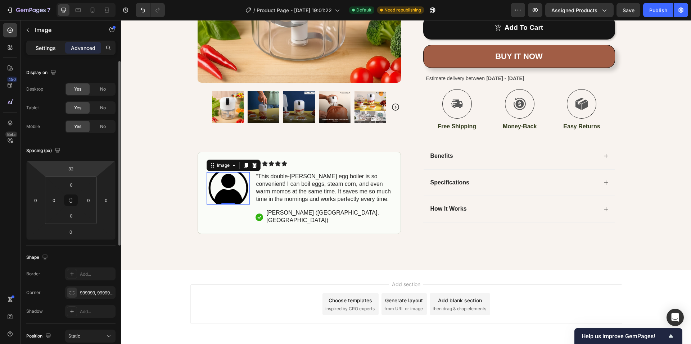
click at [40, 44] on p "Settings" at bounding box center [46, 48] width 20 height 8
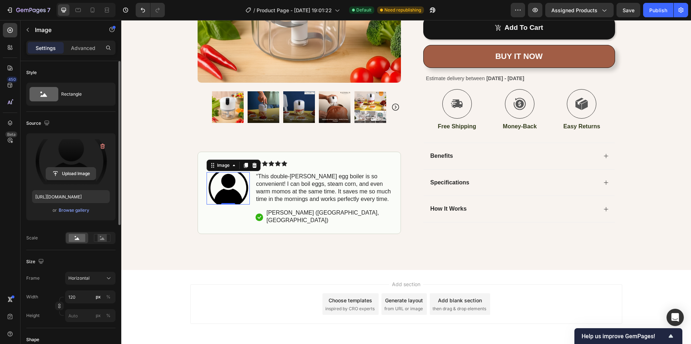
click at [66, 171] on input "file" at bounding box center [71, 174] width 50 height 12
type input "[URL][DOMAIN_NAME]"
click at [156, 228] on div "Icon Free Shipping [DATE] Only Text Block Row Icon 84,000+ Happy Customer Text …" at bounding box center [405, 26] width 569 height 415
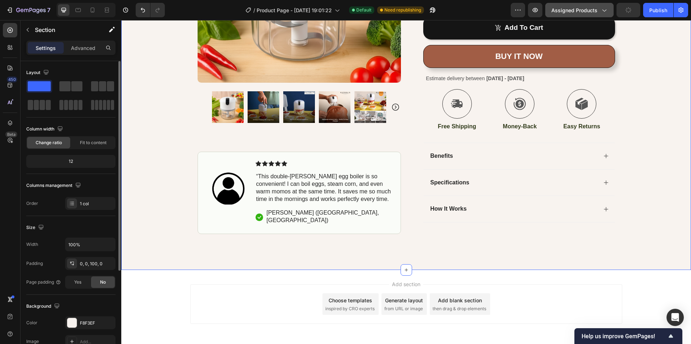
click at [601, 12] on icon "button" at bounding box center [603, 9] width 7 height 7
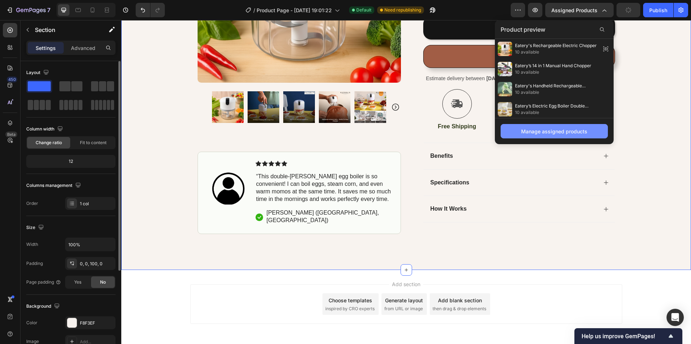
click at [535, 130] on div "Manage assigned products" at bounding box center [554, 132] width 66 height 8
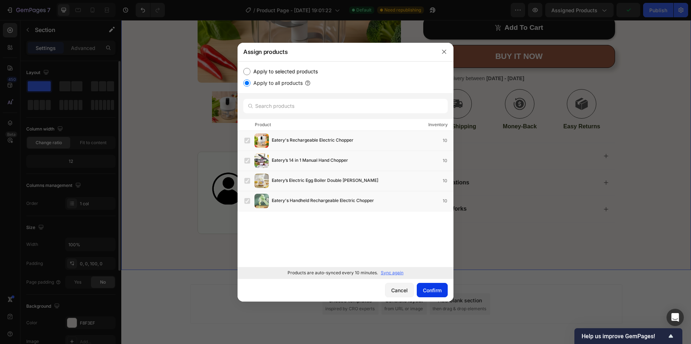
click at [428, 289] on div "Confirm" at bounding box center [432, 291] width 19 height 8
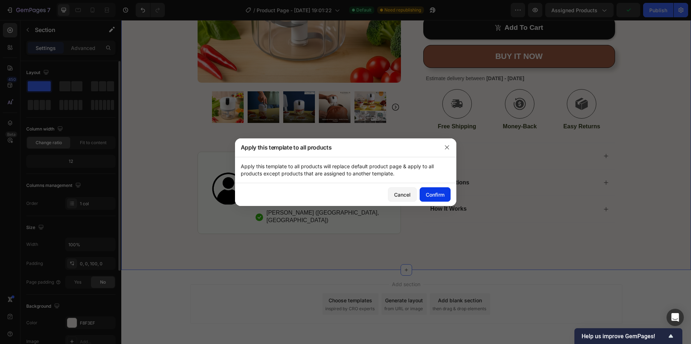
click at [434, 199] on button "Confirm" at bounding box center [434, 194] width 31 height 14
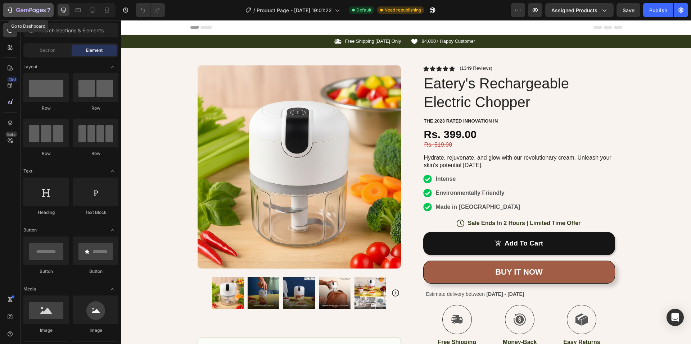
click at [13, 9] on div "7" at bounding box center [28, 10] width 44 height 9
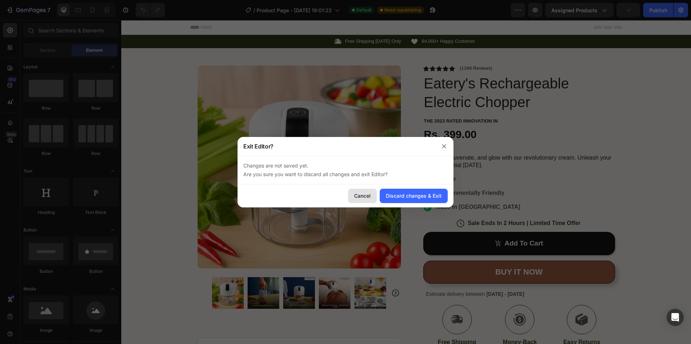
click at [352, 195] on button "Cancel" at bounding box center [362, 196] width 29 height 14
